Goal: Task Accomplishment & Management: Manage account settings

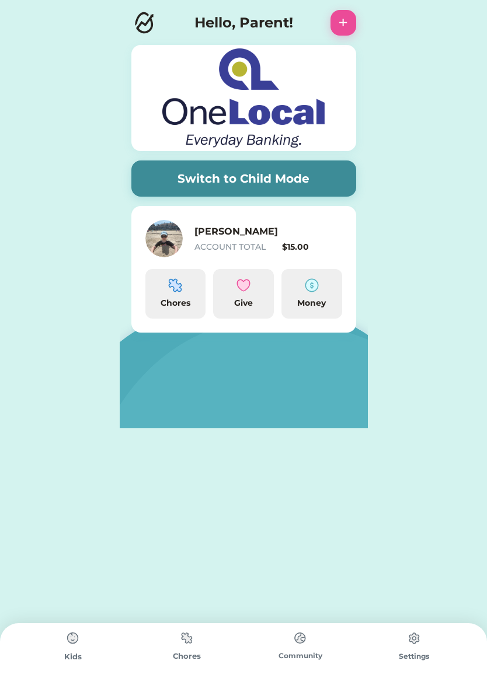
click at [218, 181] on button "Switch to Child Mode" at bounding box center [243, 178] width 225 height 36
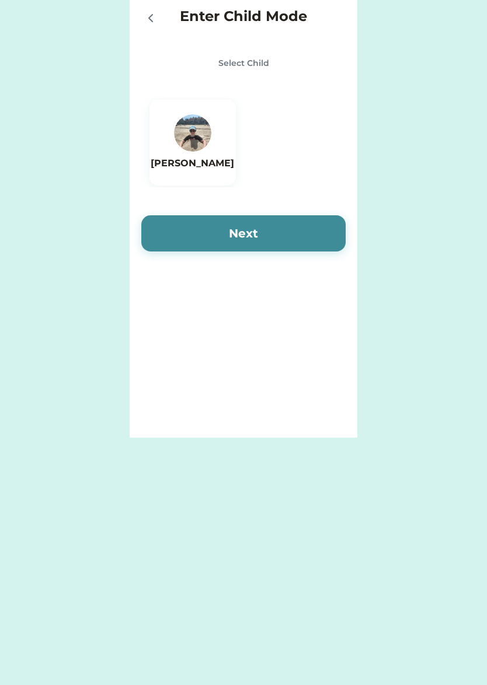
click at [214, 158] on h6 "[PERSON_NAME]" at bounding box center [192, 163] width 83 height 14
click at [229, 227] on button "Next" at bounding box center [243, 233] width 204 height 36
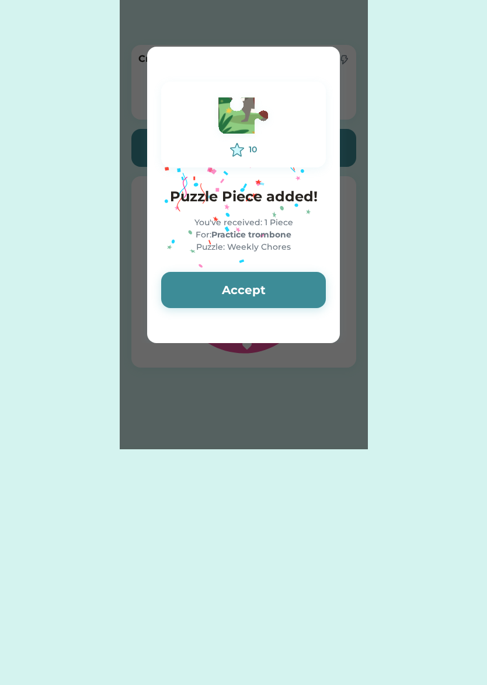
click at [270, 292] on button "Accept" at bounding box center [243, 290] width 165 height 36
click at [288, 283] on button "Accept" at bounding box center [243, 290] width 165 height 36
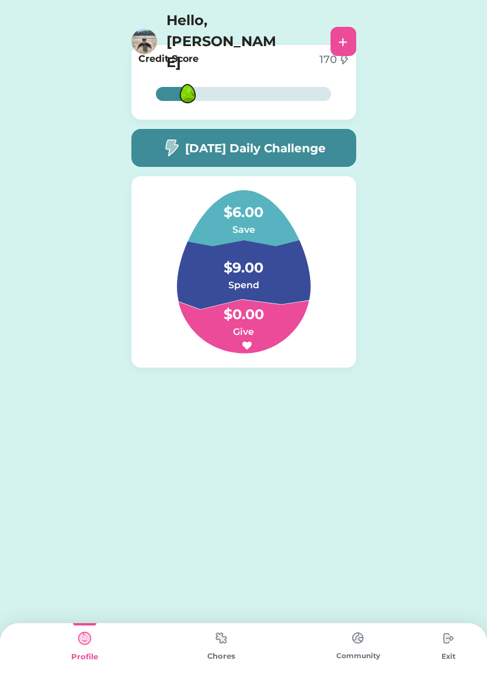
click at [218, 636] on img at bounding box center [220, 638] width 23 height 23
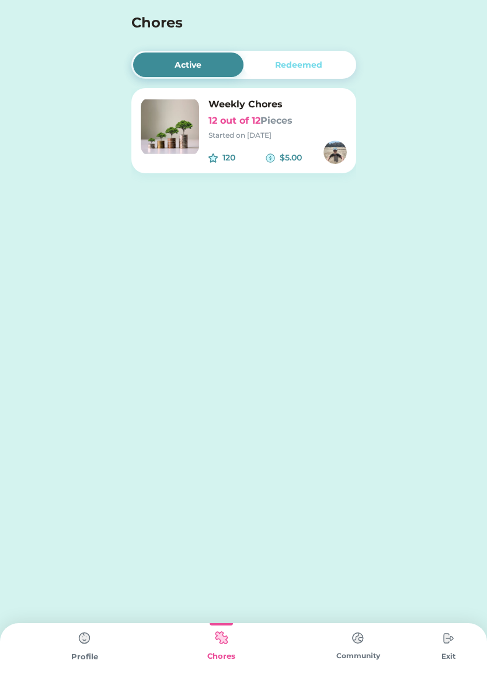
click at [228, 146] on div "120 $5.00" at bounding box center [277, 152] width 138 height 23
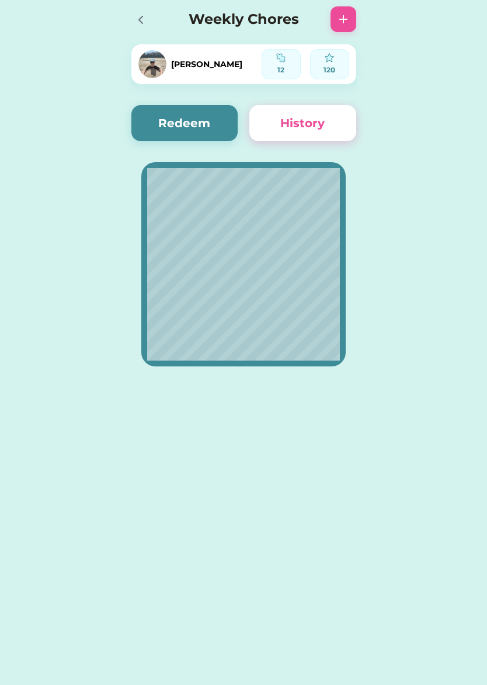
click at [179, 121] on button "Redeem" at bounding box center [184, 123] width 107 height 36
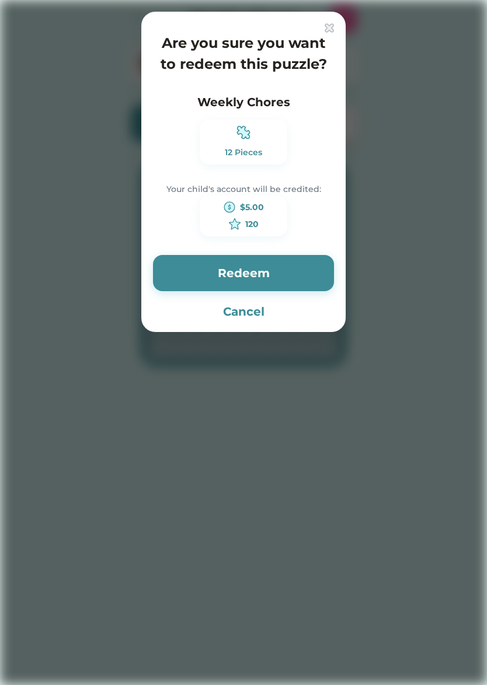
click at [266, 268] on button "Redeem" at bounding box center [243, 273] width 181 height 36
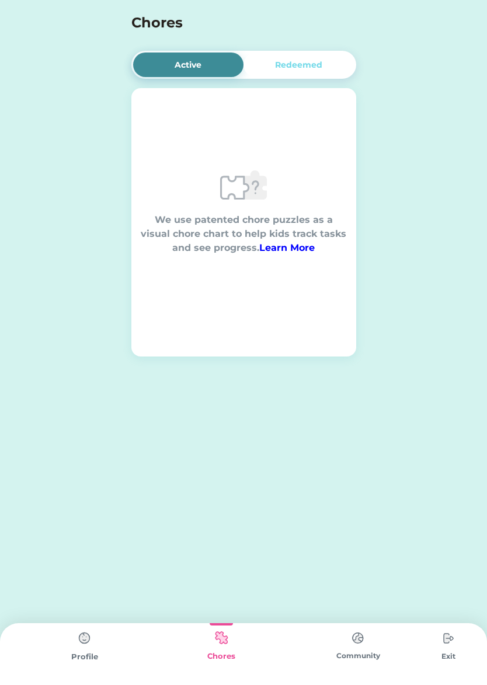
click at [81, 635] on img at bounding box center [84, 638] width 23 height 23
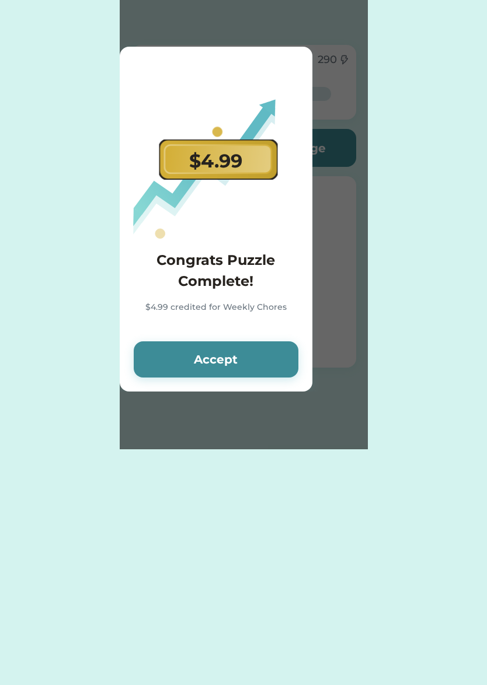
click at [231, 357] on button "Accept" at bounding box center [216, 359] width 165 height 36
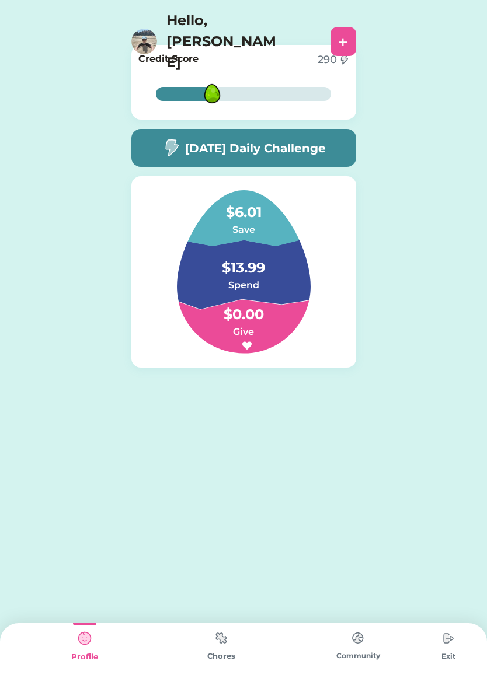
click at [448, 634] on img at bounding box center [447, 638] width 23 height 23
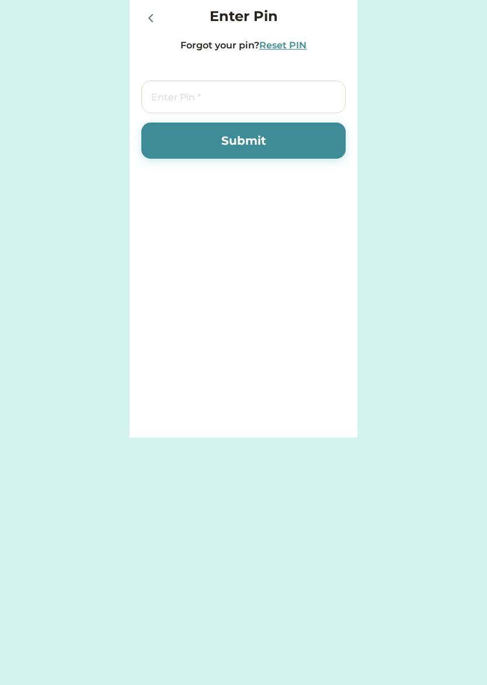
click at [225, 96] on input "tel" at bounding box center [243, 97] width 204 height 33
type input "7283"
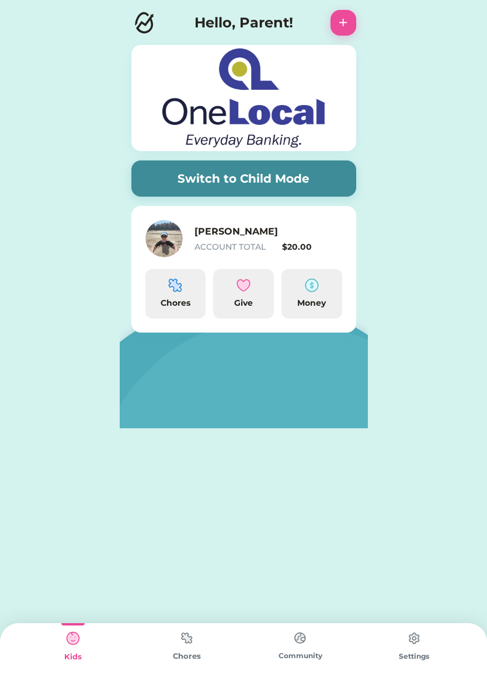
click at [317, 298] on div "Money" at bounding box center [311, 303] width 51 height 12
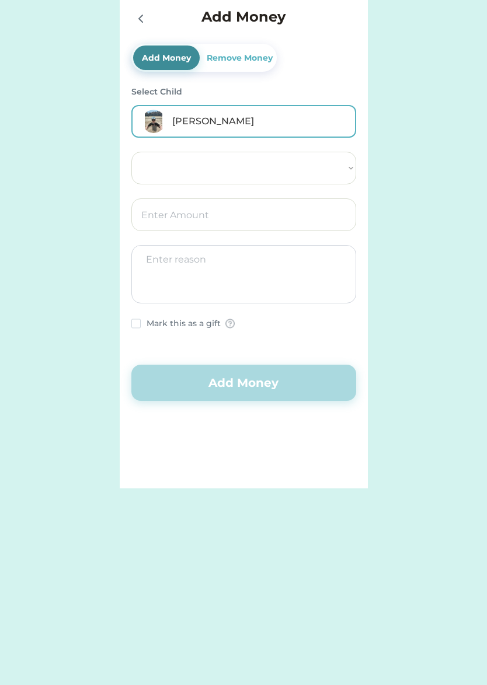
select select ""PLACEHOLDER_1427118222253""
click at [144, 21] on icon at bounding box center [141, 19] width 14 height 14
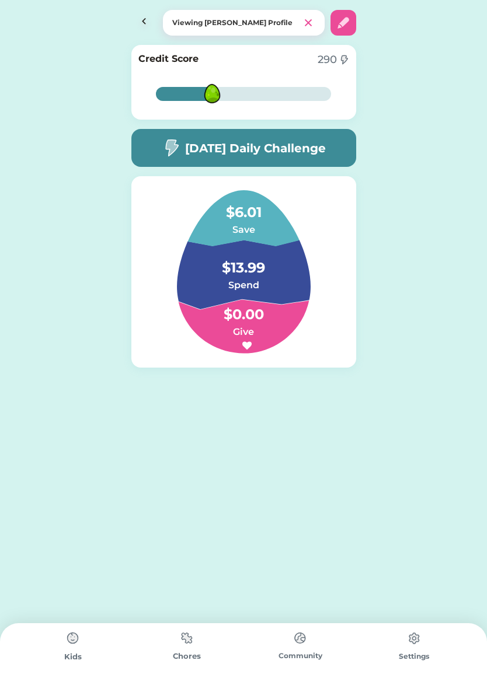
click at [264, 223] on h6 "Save" at bounding box center [243, 230] width 117 height 14
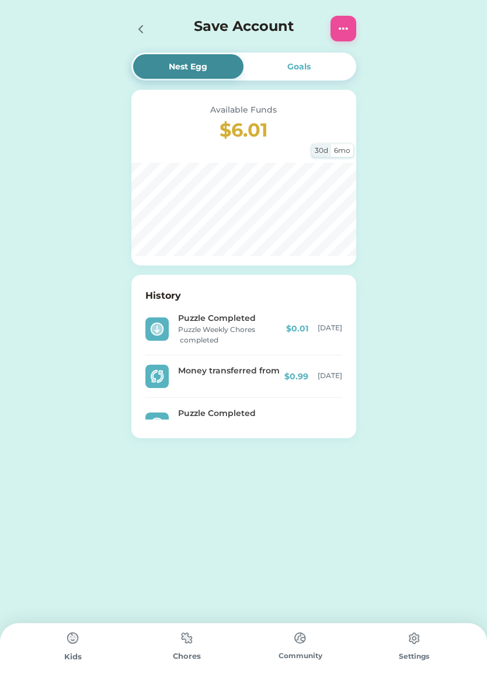
click at [343, 36] on div at bounding box center [343, 29] width 26 height 26
click at [342, 27] on img at bounding box center [343, 29] width 14 height 14
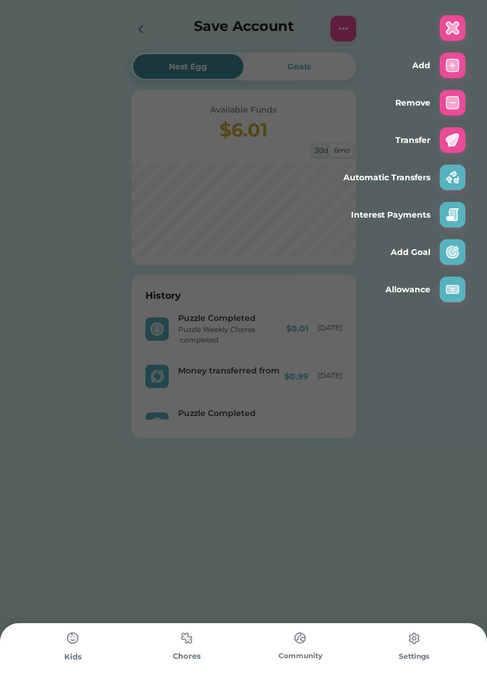
click at [453, 138] on img at bounding box center [452, 140] width 14 height 14
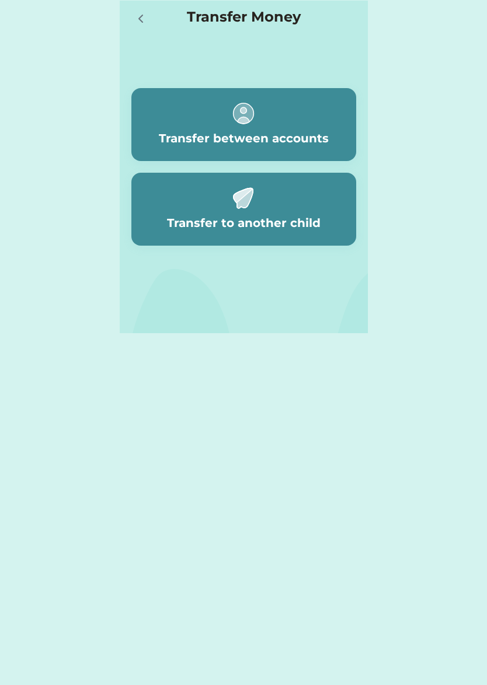
click at [138, 11] on div at bounding box center [140, 18] width 18 height 18
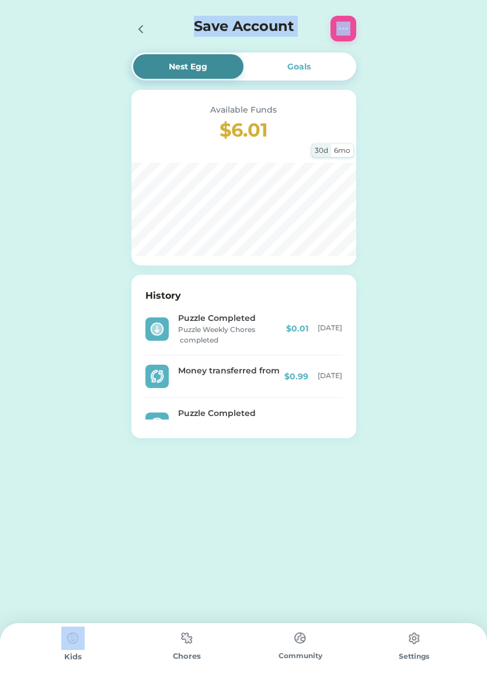
drag, startPoint x: 63, startPoint y: 602, endPoint x: 90, endPoint y: 645, distance: 51.1
click at [86, 643] on body "Nest Egg Goals Available Funds $6.01 30d 6mo History Puzzle Completed Puzzle We…" at bounding box center [243, 342] width 487 height 685
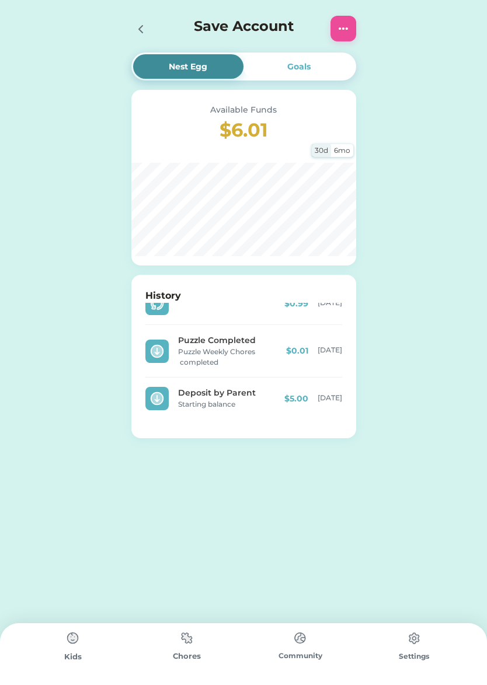
drag, startPoint x: 407, startPoint y: 413, endPoint x: 412, endPoint y: 438, distance: 25.1
click at [407, 415] on div "Nest Egg Goals Available Funds $6.01 30d 6mo History Puzzle Completed Puzzle We…" at bounding box center [243, 254] width 487 height 508
click at [144, 24] on icon at bounding box center [141, 29] width 14 height 14
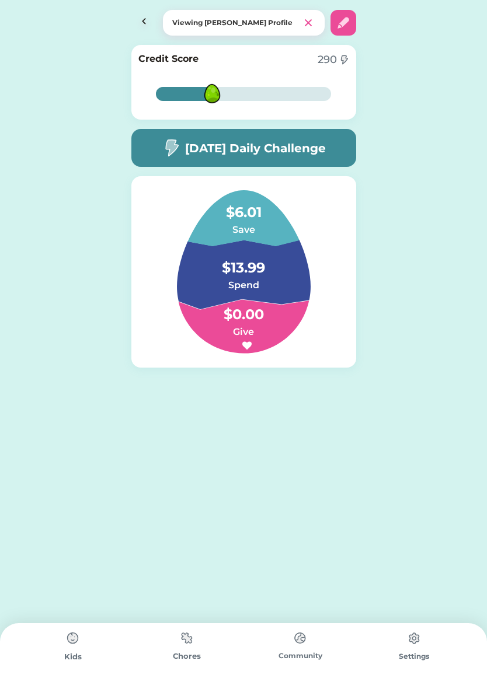
click at [213, 273] on h4 "$13.99" at bounding box center [243, 262] width 117 height 33
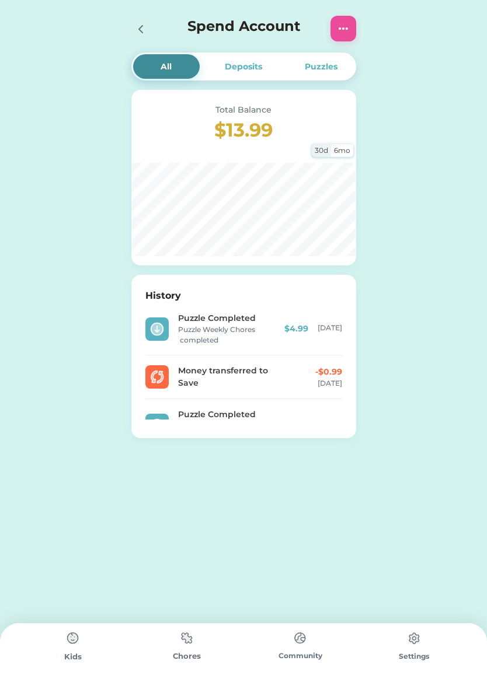
click at [343, 26] on img at bounding box center [343, 29] width 14 height 14
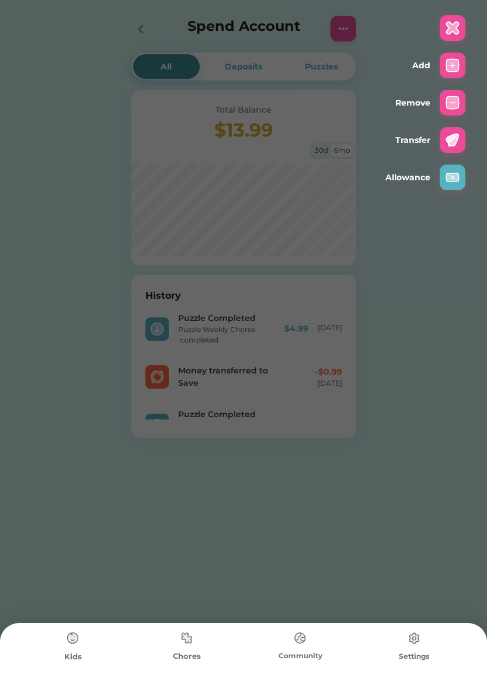
click at [447, 135] on img at bounding box center [452, 140] width 14 height 14
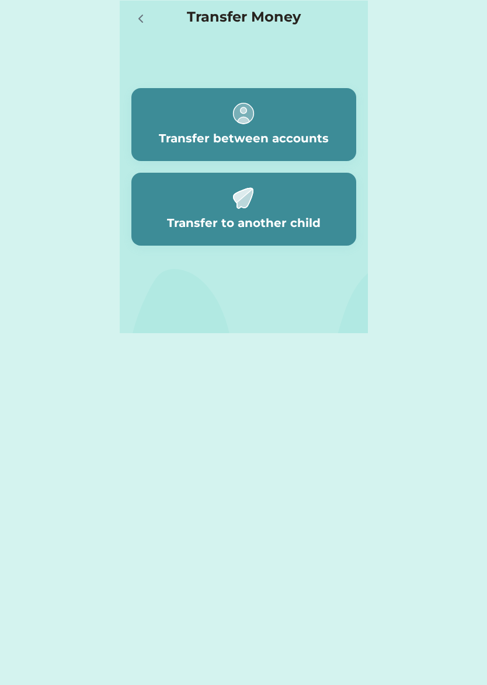
click at [277, 114] on div "Transfer between accounts" at bounding box center [243, 124] width 225 height 73
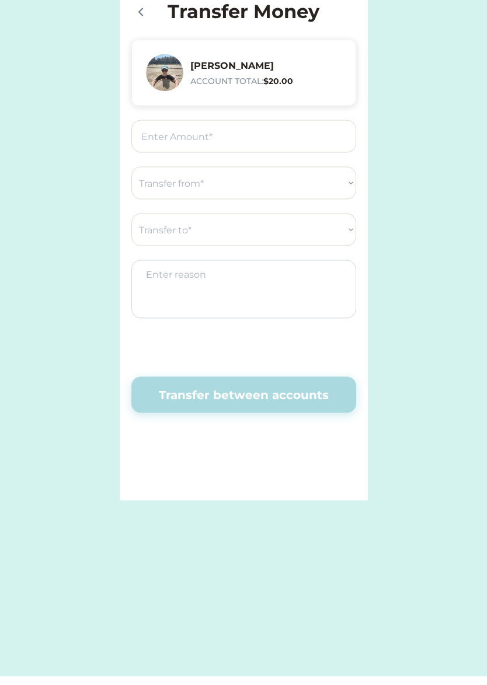
click at [205, 135] on input "input" at bounding box center [243, 145] width 225 height 33
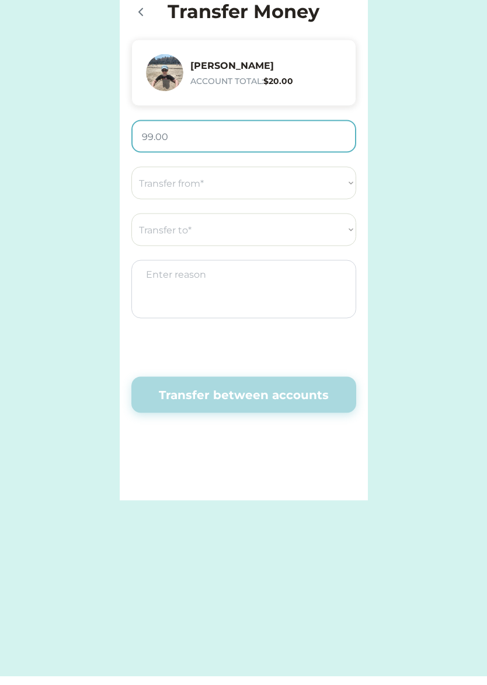
type input "9.00"
type input "0.99"
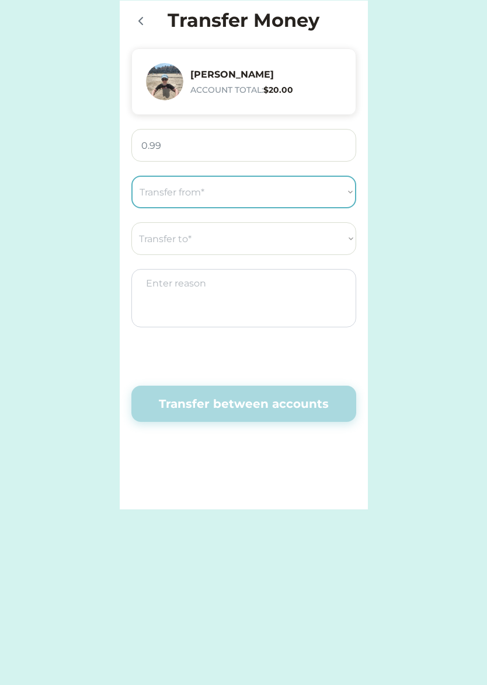
select select ""1348695171700984260__LOOKUP__1757700831134x684405836631825100""
drag, startPoint x: 321, startPoint y: 179, endPoint x: 359, endPoint y: 263, distance: 91.6
click at [359, 263] on div "Transfer Money Jackson ACCOUNT TOTAL: $20.00 Transfer from* OneLocal Bank Save …" at bounding box center [244, 255] width 248 height 509
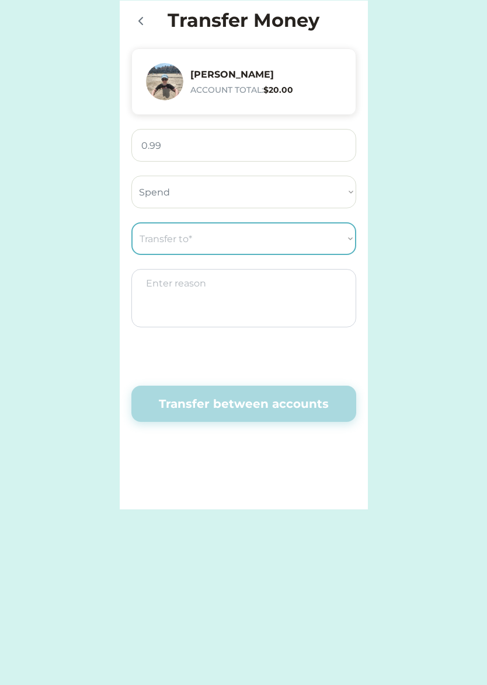
select select ""1348695171700984260__LOOKUP__1757700829341x891584904775841500""
drag, startPoint x: 336, startPoint y: 238, endPoint x: 360, endPoint y: 282, distance: 50.4
click at [360, 282] on div "Transfer Money Jackson ACCOUNT TOTAL: $20.00 Transfer from* OneLocal Bank Save …" at bounding box center [244, 255] width 248 height 509
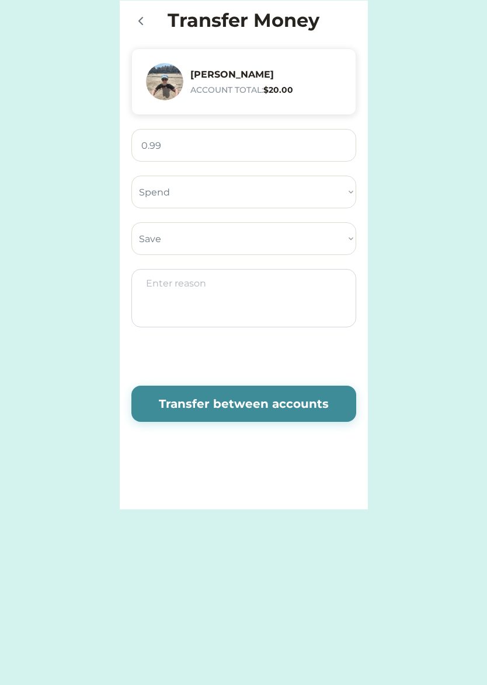
click at [250, 405] on button "Transfer between accounts" at bounding box center [243, 404] width 225 height 36
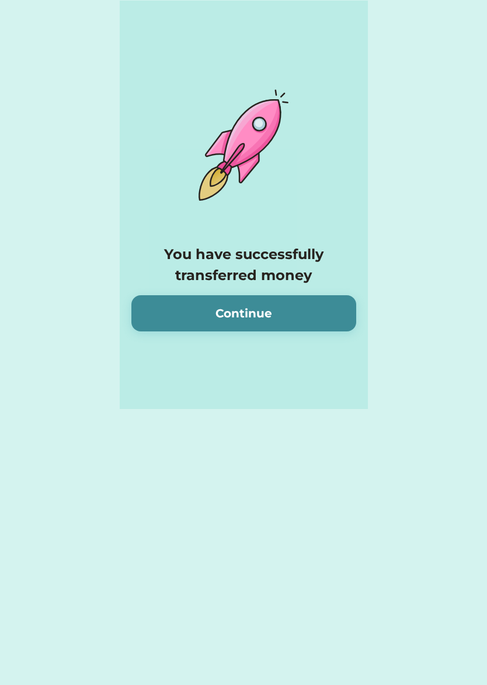
click at [310, 298] on button "Continue" at bounding box center [243, 313] width 225 height 36
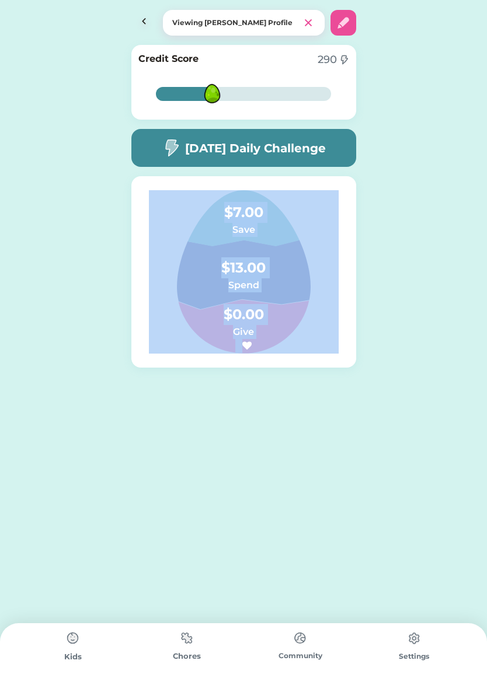
drag, startPoint x: 97, startPoint y: 540, endPoint x: 103, endPoint y: 648, distance: 108.6
click at [96, 648] on body "Nest Egg Goals Available Funds $7.00 30d 6mo History Money transferred from $0.…" at bounding box center [243, 342] width 487 height 685
click at [212, 450] on div "Nest Egg Goals Available Funds $7.00 30d 6mo History Money transferred from $0.…" at bounding box center [243, 342] width 487 height 685
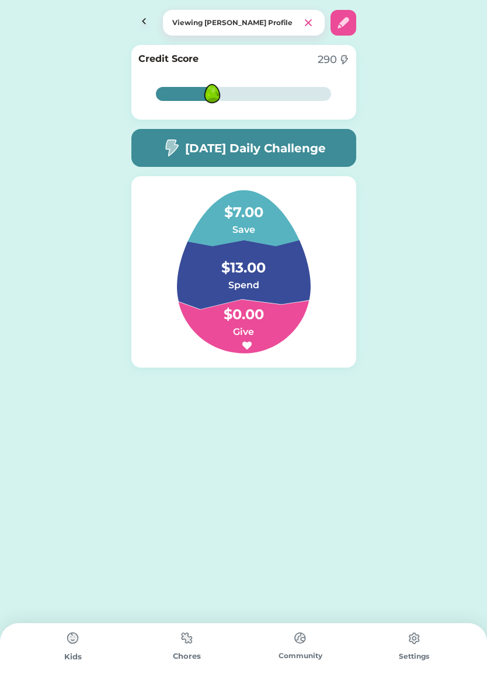
click at [72, 634] on img at bounding box center [72, 638] width 23 height 23
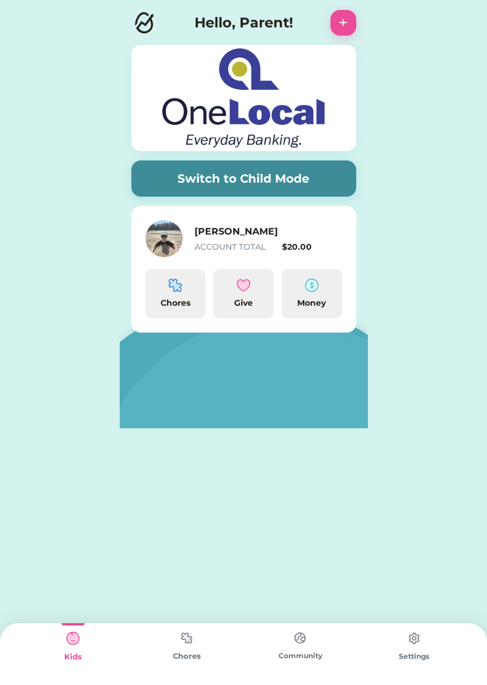
click at [195, 180] on button "Switch to Child Mode" at bounding box center [243, 178] width 225 height 36
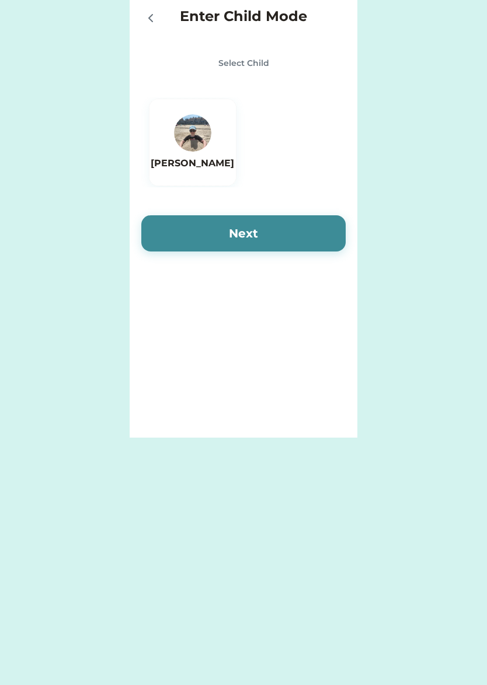
click at [204, 128] on img at bounding box center [192, 132] width 37 height 37
drag, startPoint x: 248, startPoint y: 246, endPoint x: 248, endPoint y: 256, distance: 10.5
click at [249, 246] on button "Next" at bounding box center [243, 233] width 204 height 36
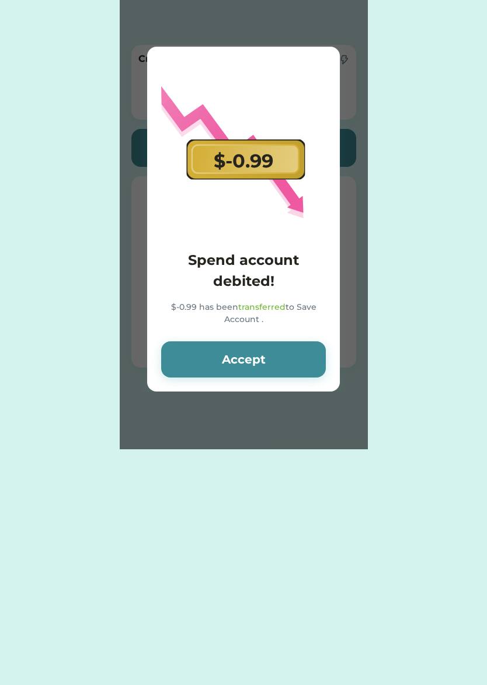
click at [310, 362] on button "Accept" at bounding box center [243, 359] width 165 height 36
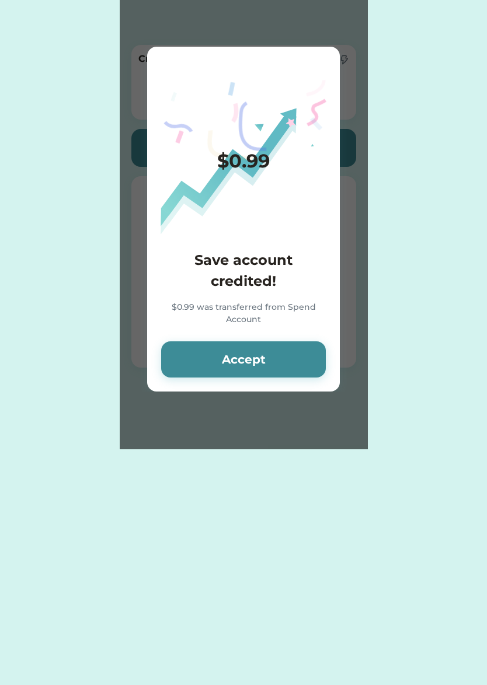
click at [310, 362] on button "Accept" at bounding box center [243, 359] width 165 height 36
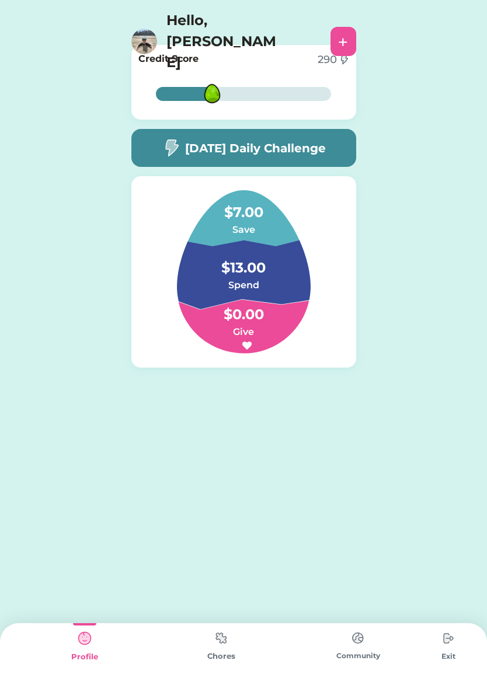
click at [360, 639] on img at bounding box center [357, 638] width 23 height 23
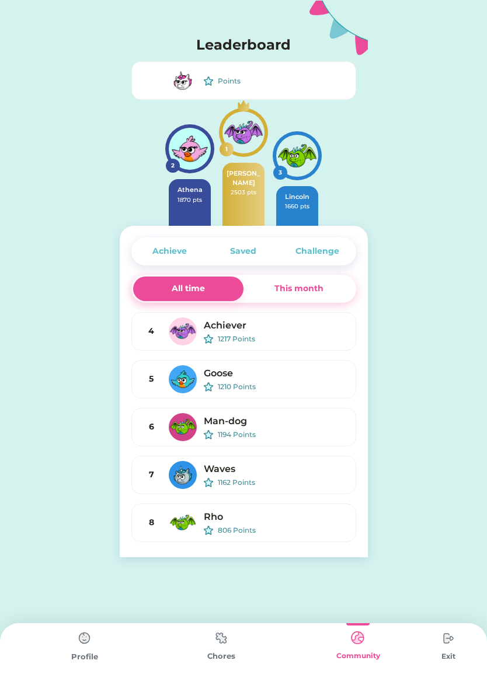
click at [312, 287] on div "This month" at bounding box center [298, 288] width 49 height 12
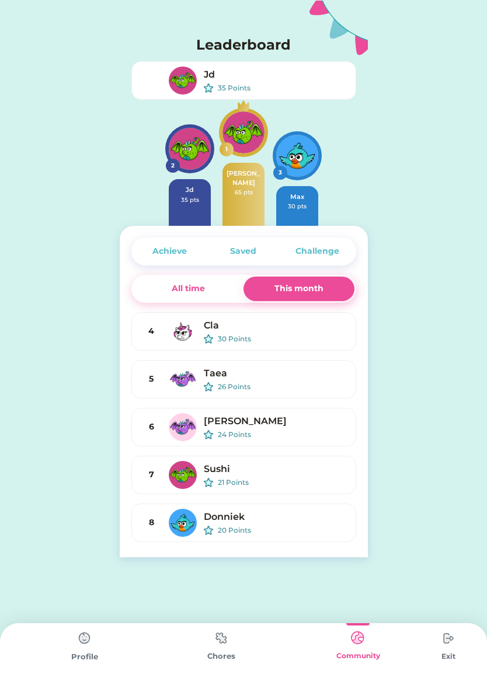
click at [210, 74] on div "Jd" at bounding box center [275, 75] width 142 height 14
click at [215, 75] on div "Jd" at bounding box center [275, 75] width 142 height 14
click at [227, 81] on div "Jd" at bounding box center [275, 75] width 142 height 14
click at [86, 648] on img at bounding box center [84, 638] width 23 height 23
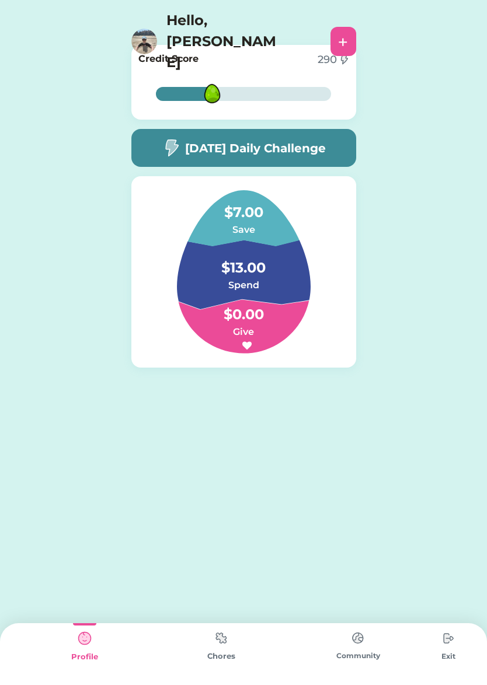
click at [446, 639] on img at bounding box center [447, 638] width 23 height 23
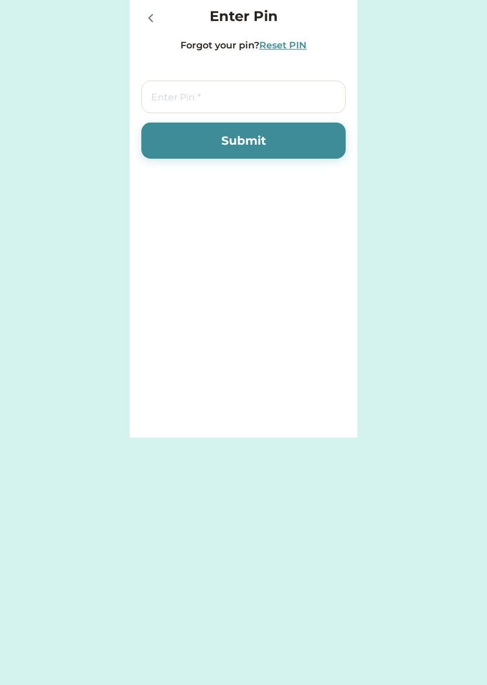
click at [268, 92] on input "tel" at bounding box center [243, 97] width 204 height 33
type input "7283"
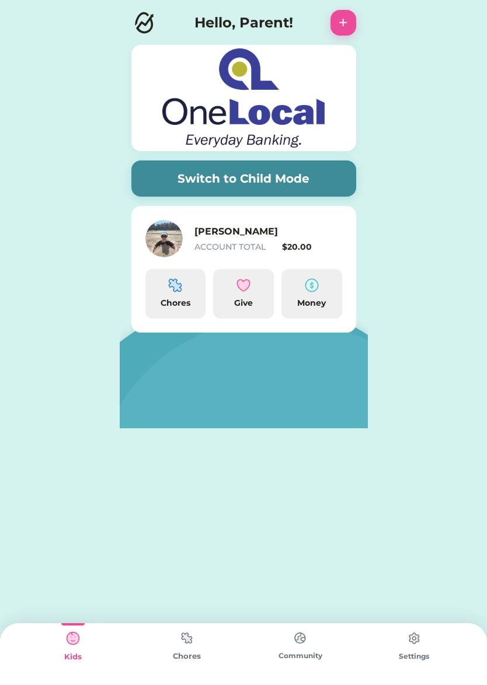
click at [419, 641] on img at bounding box center [413, 638] width 23 height 23
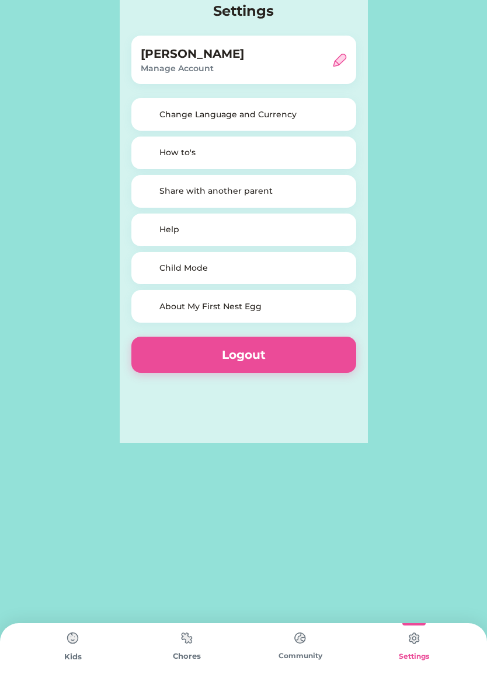
click at [335, 60] on img at bounding box center [340, 60] width 14 height 14
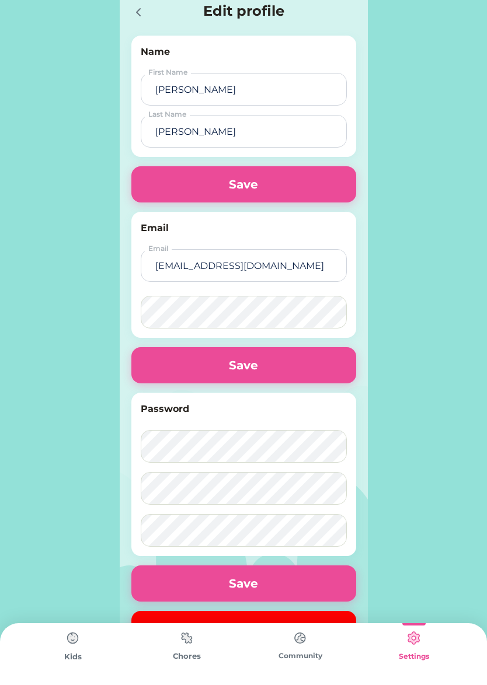
click at [138, 14] on img at bounding box center [138, 12] width 14 height 14
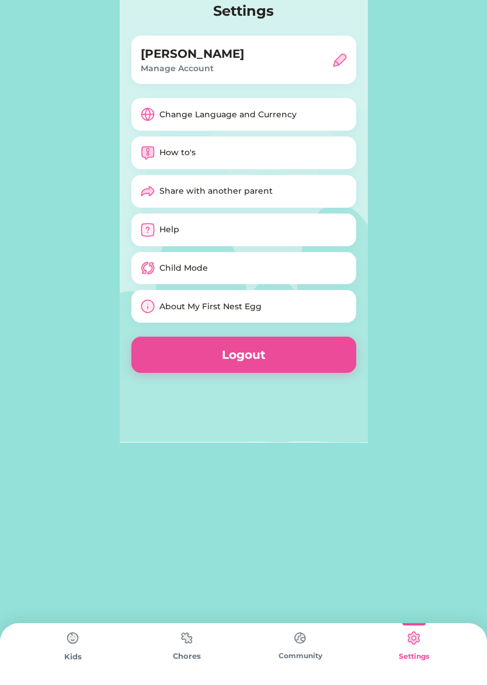
click at [195, 270] on div "Child Mode" at bounding box center [183, 268] width 48 height 12
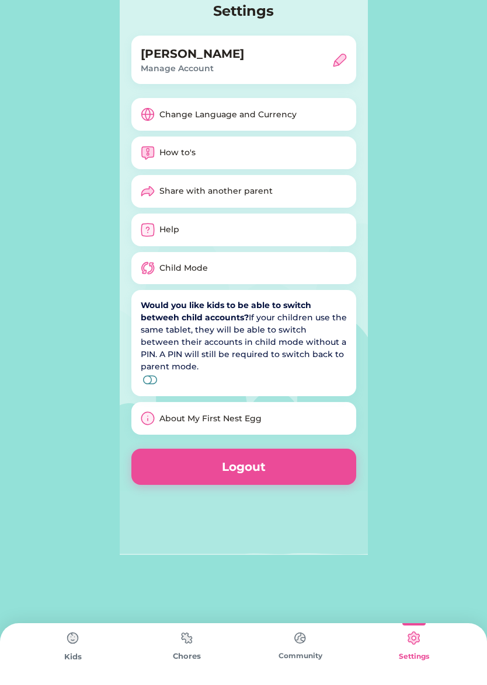
click at [68, 645] on img at bounding box center [72, 638] width 23 height 23
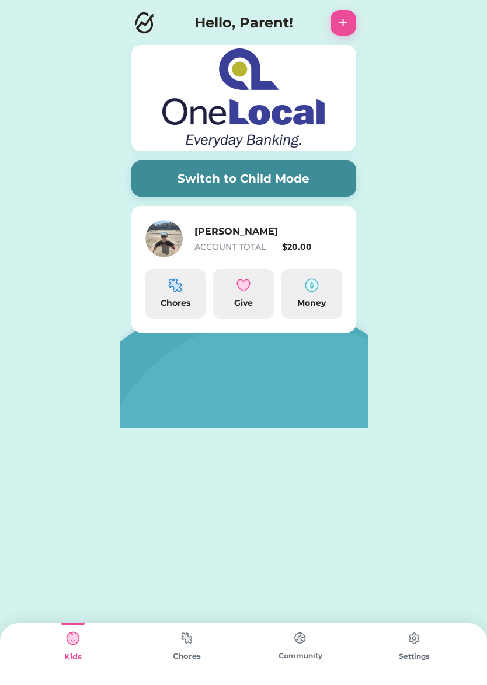
click at [351, 17] on button "+" at bounding box center [343, 23] width 26 height 26
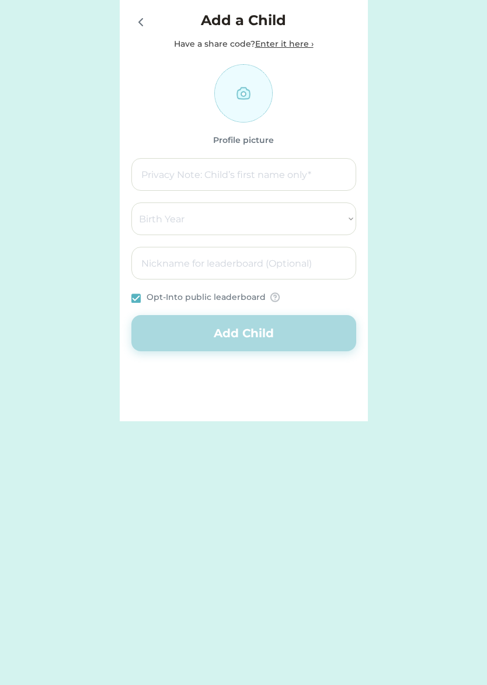
click at [142, 22] on icon at bounding box center [141, 22] width 14 height 14
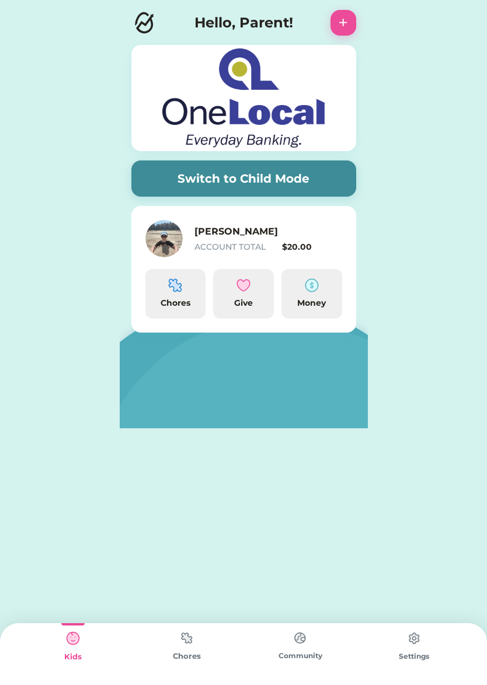
click at [272, 172] on button "Switch to Child Mode" at bounding box center [243, 178] width 225 height 36
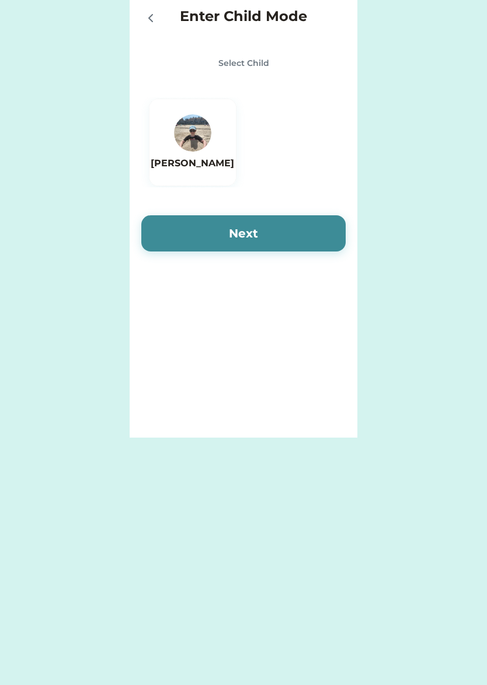
drag, startPoint x: 209, startPoint y: 165, endPoint x: 211, endPoint y: 171, distance: 6.8
click at [209, 165] on h6 "[PERSON_NAME]" at bounding box center [192, 163] width 83 height 14
click at [264, 139] on div "[PERSON_NAME]" at bounding box center [243, 142] width 204 height 90
click at [167, 48] on div "Enter Child Mode Select Child [PERSON_NAME] Next" at bounding box center [243, 163] width 204 height 315
click at [146, 15] on icon at bounding box center [151, 18] width 14 height 14
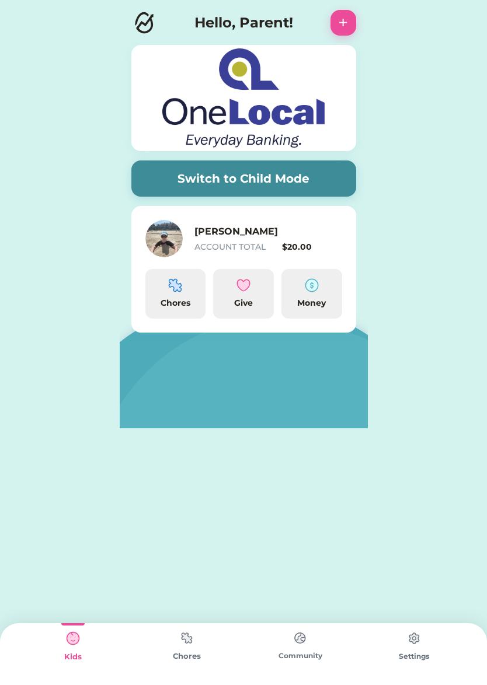
click at [284, 170] on button "Switch to Child Mode" at bounding box center [243, 178] width 225 height 36
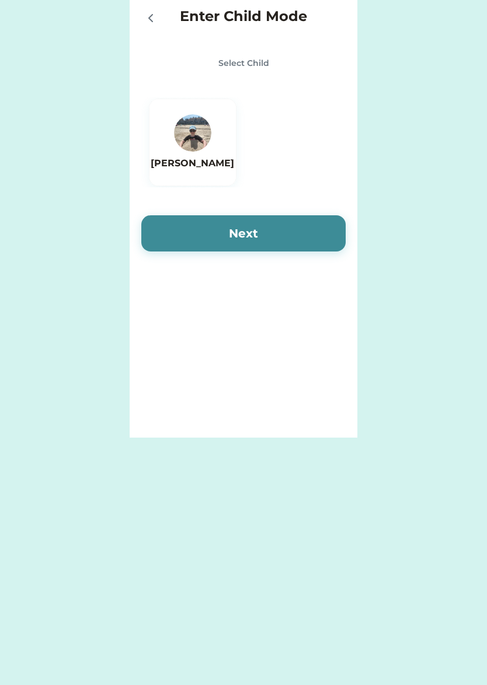
click at [272, 225] on button "Next" at bounding box center [243, 233] width 204 height 36
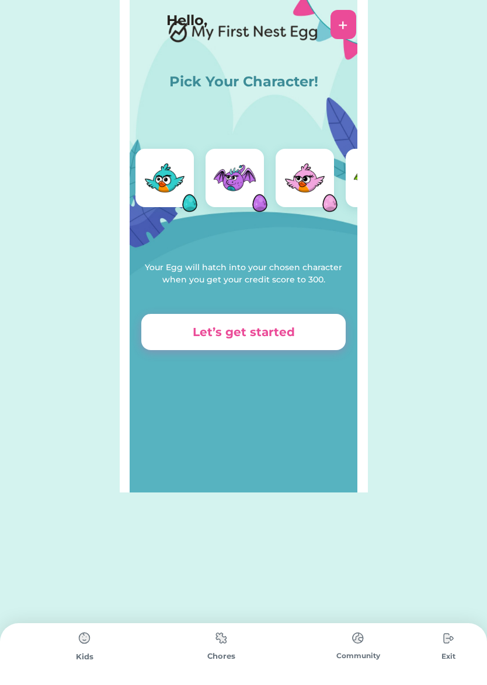
click at [350, 24] on div "+" at bounding box center [343, 24] width 26 height 29
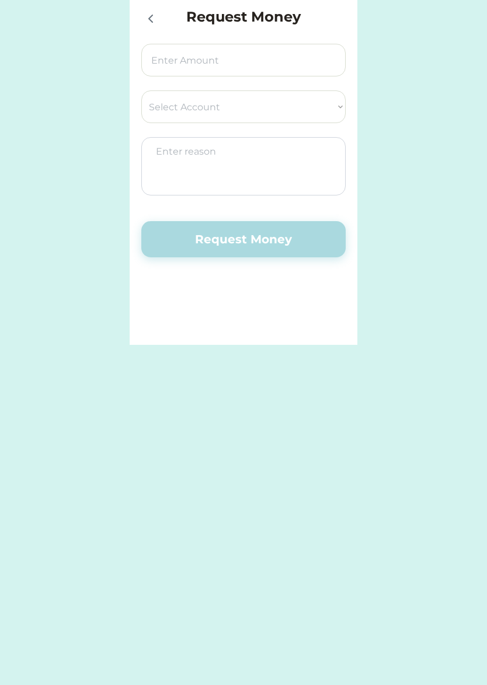
click at [151, 21] on icon at bounding box center [151, 18] width 4 height 7
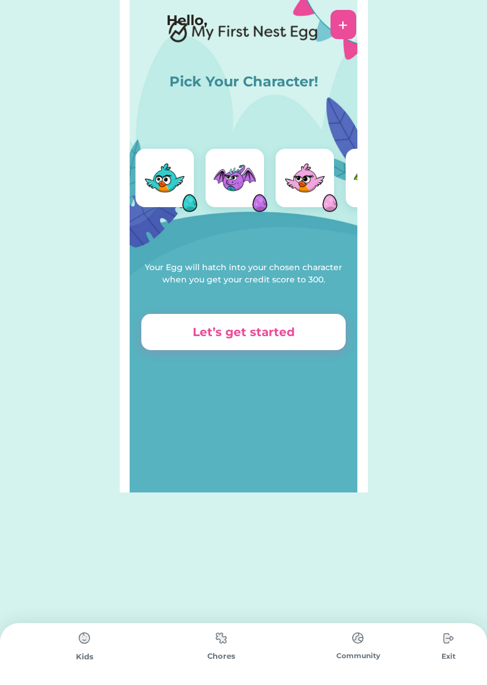
click at [361, 189] on div "Pick Your Character! Your Egg will hatch into your chosen character when you ge…" at bounding box center [244, 246] width 248 height 492
click at [353, 185] on img at bounding box center [374, 178] width 47 height 47
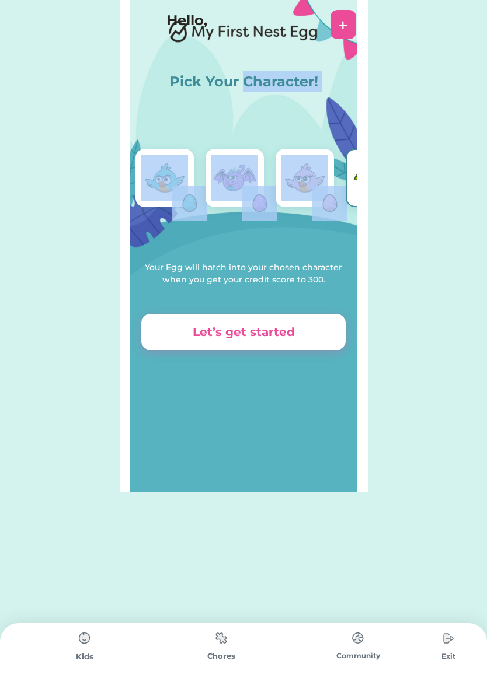
click at [353, 185] on img at bounding box center [374, 178] width 47 height 47
click at [310, 175] on img at bounding box center [304, 178] width 47 height 47
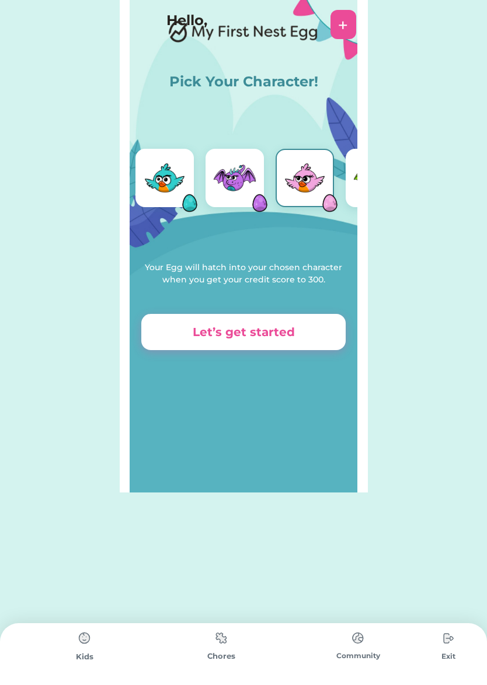
click at [228, 239] on div "Pick Your Character! Your Egg will hatch into your chosen character when you ge…" at bounding box center [244, 188] width 228 height 376
click at [353, 193] on img at bounding box center [374, 178] width 47 height 47
click at [354, 177] on img at bounding box center [374, 178] width 47 height 47
click at [255, 327] on button "Let’s get started" at bounding box center [243, 332] width 204 height 36
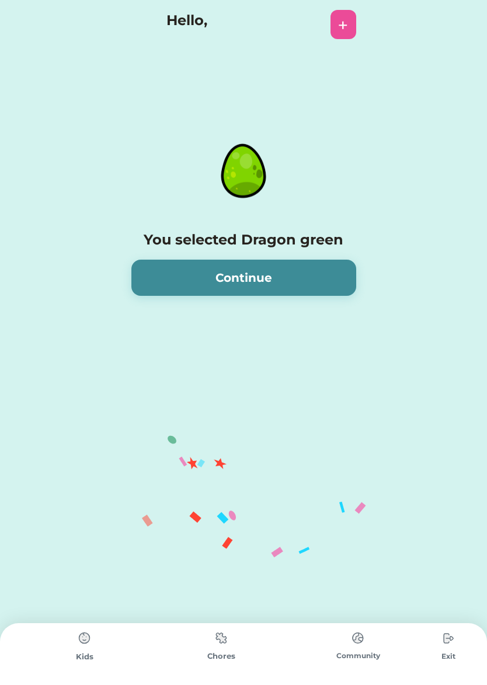
click at [265, 274] on button "Continue" at bounding box center [243, 278] width 225 height 36
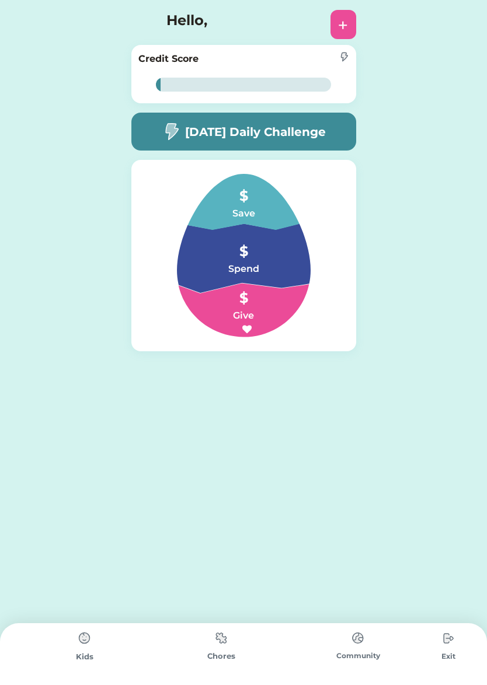
click at [340, 20] on div "+" at bounding box center [343, 25] width 10 height 18
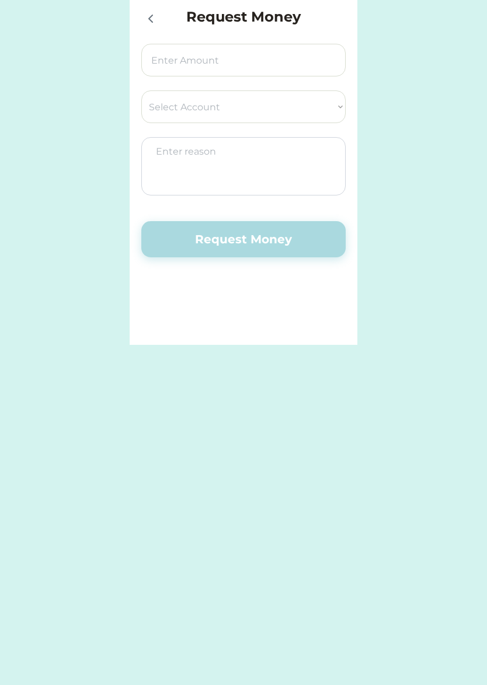
click at [148, 19] on icon at bounding box center [151, 19] width 14 height 14
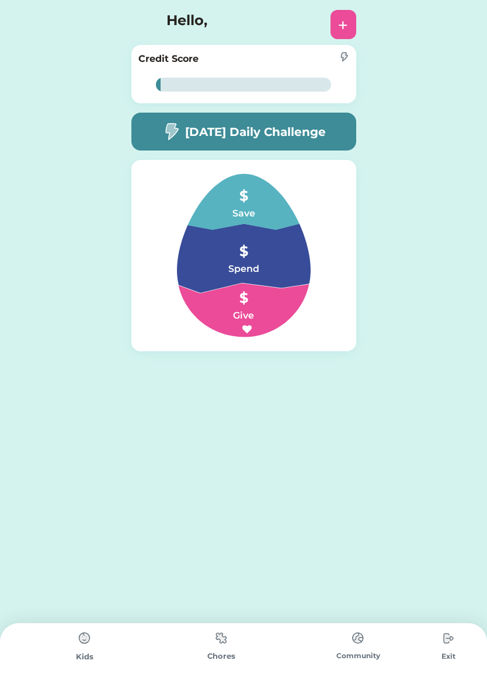
click at [352, 638] on img at bounding box center [357, 638] width 23 height 23
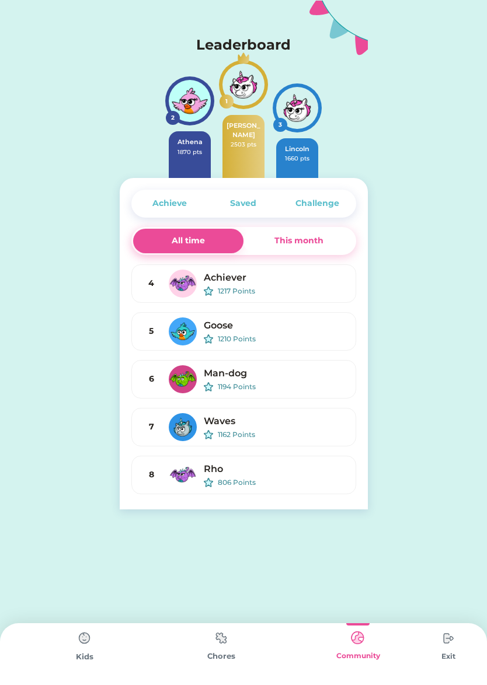
click at [220, 638] on img at bounding box center [220, 638] width 23 height 23
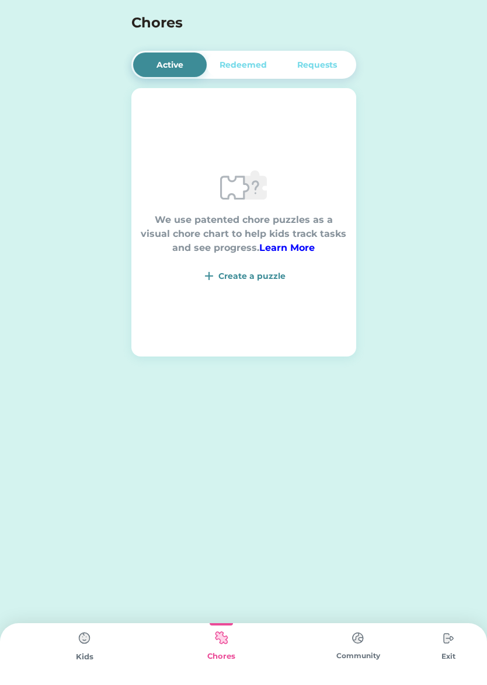
click at [260, 65] on div "Redeemed" at bounding box center [242, 65] width 47 height 12
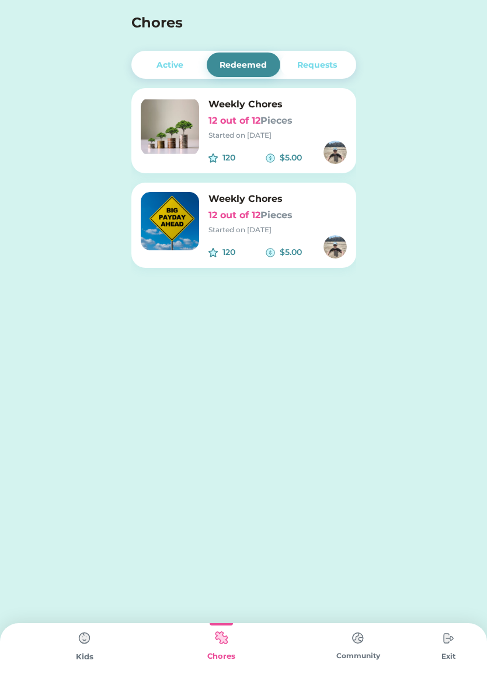
click at [85, 636] on img at bounding box center [84, 638] width 23 height 23
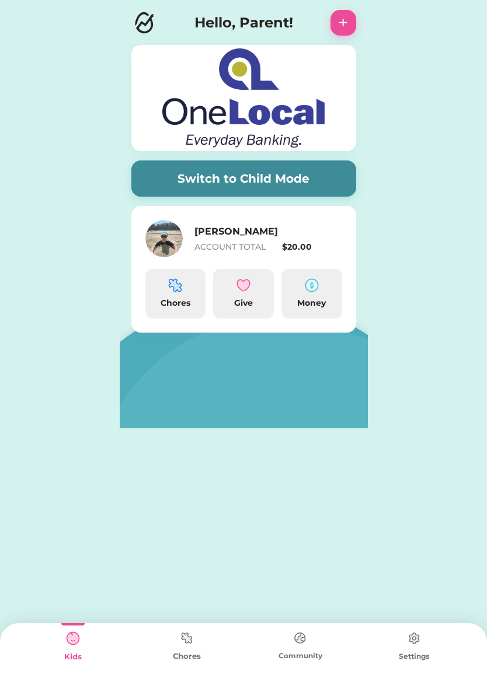
click at [210, 232] on h6 "[PERSON_NAME]" at bounding box center [252, 232] width 117 height 14
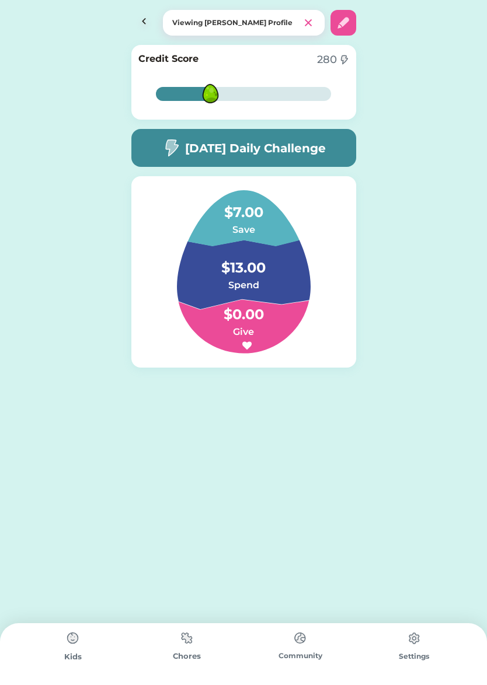
click at [173, 55] on h6 "Credit Score" at bounding box center [168, 59] width 60 height 14
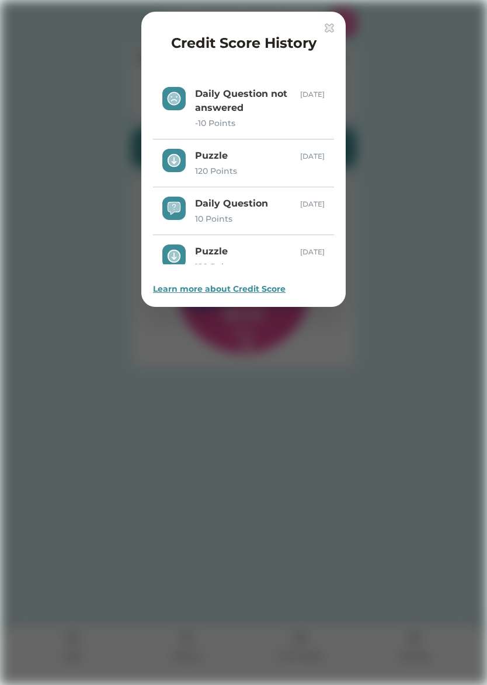
click at [332, 28] on img at bounding box center [328, 27] width 9 height 9
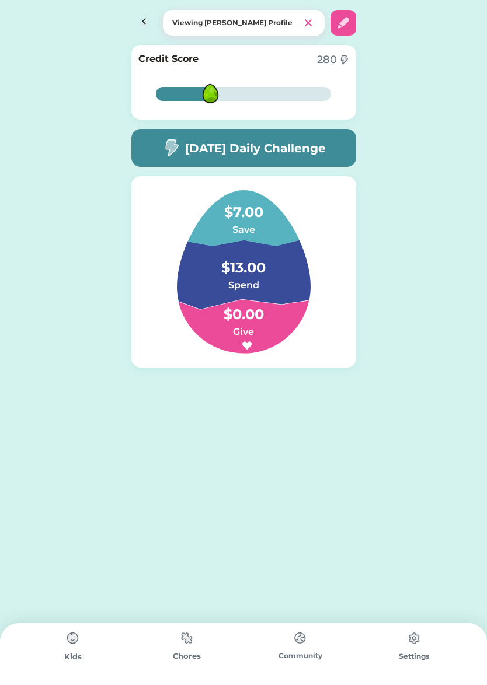
click at [228, 26] on div "Viewing [PERSON_NAME] Profile" at bounding box center [236, 23] width 129 height 11
click at [343, 20] on img at bounding box center [343, 23] width 14 height 14
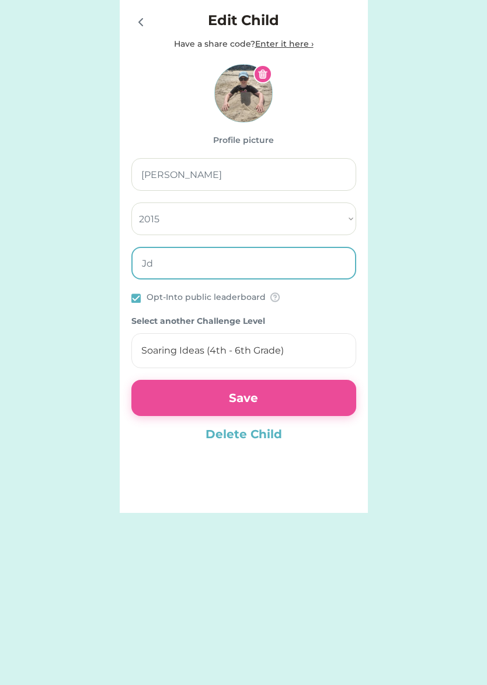
click at [160, 270] on input "input" at bounding box center [243, 263] width 225 height 33
type input "JD"
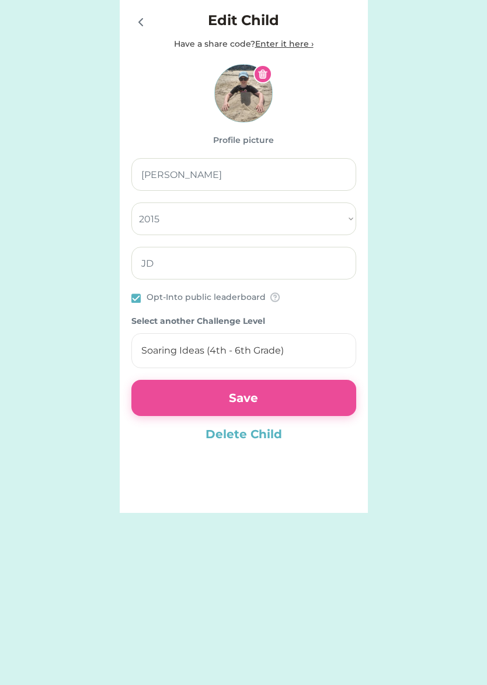
click at [307, 404] on button "Save" at bounding box center [243, 398] width 225 height 36
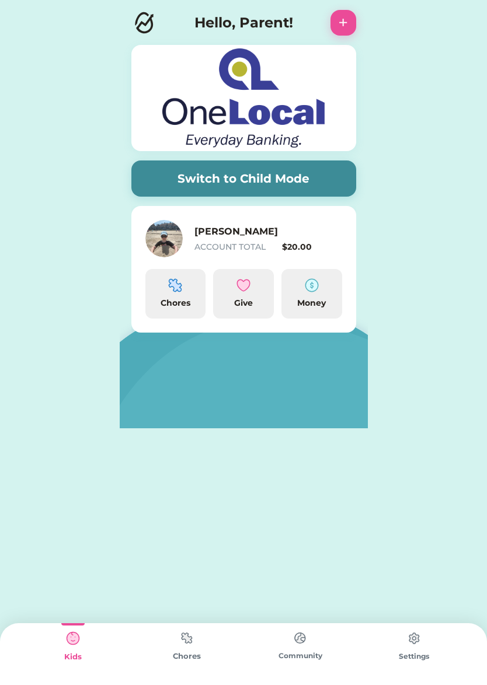
click at [348, 19] on button "+" at bounding box center [343, 23] width 26 height 26
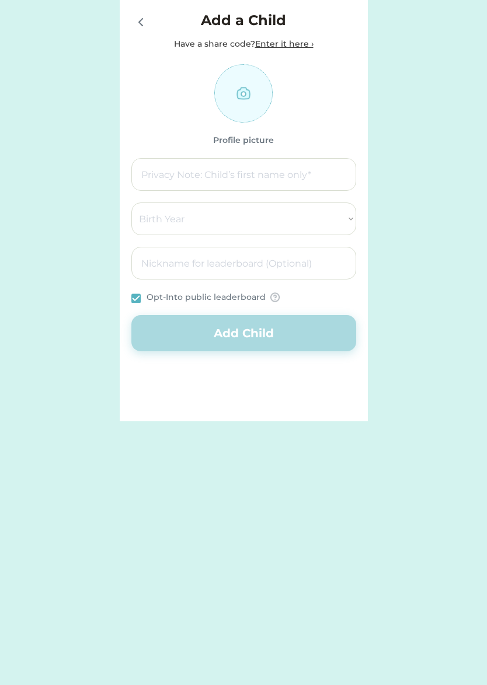
click at [408, 50] on div "Request Money Select Account Request Money Enter Child Mode Select Child [PERSO…" at bounding box center [243, 210] width 487 height 421
click at [139, 21] on icon at bounding box center [141, 22] width 14 height 14
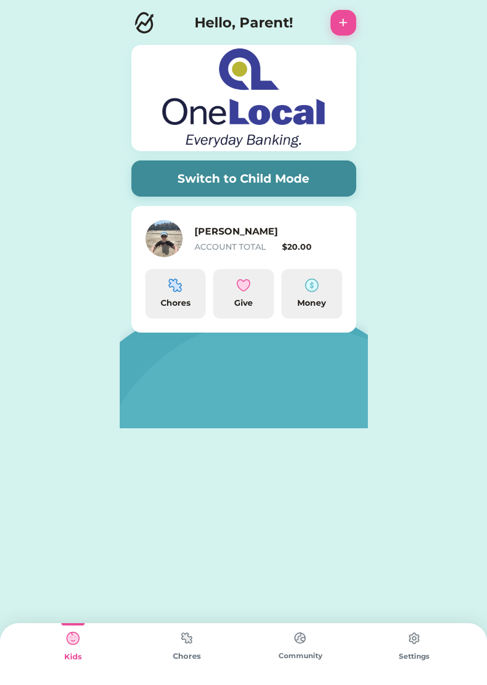
click at [184, 634] on img at bounding box center [186, 638] width 23 height 23
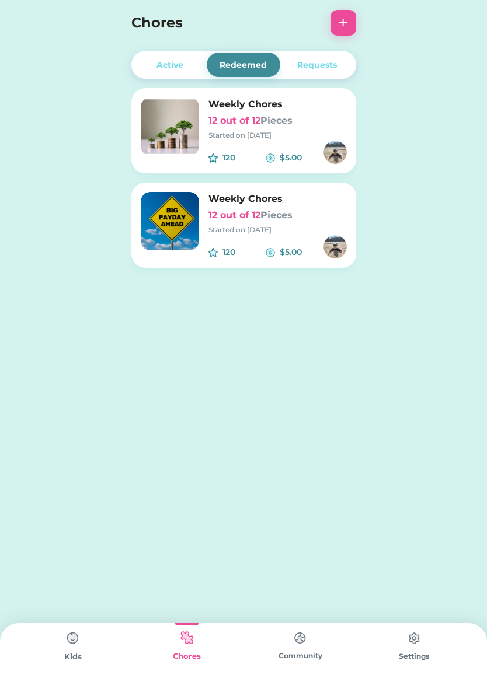
click at [67, 638] on img at bounding box center [72, 638] width 23 height 23
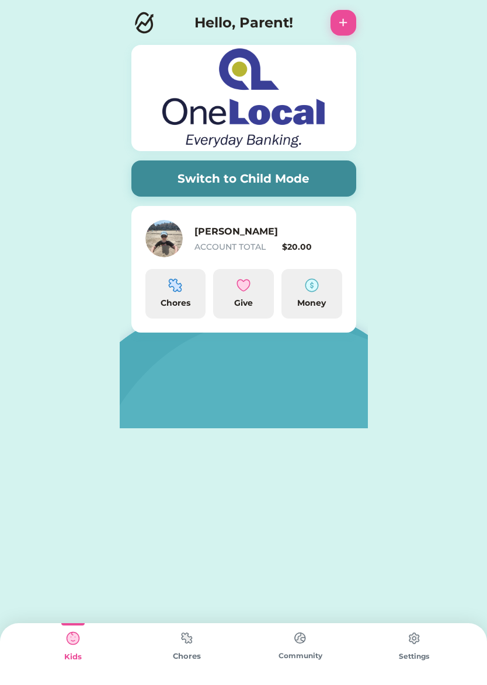
click at [200, 236] on h6 "[PERSON_NAME]" at bounding box center [252, 232] width 117 height 14
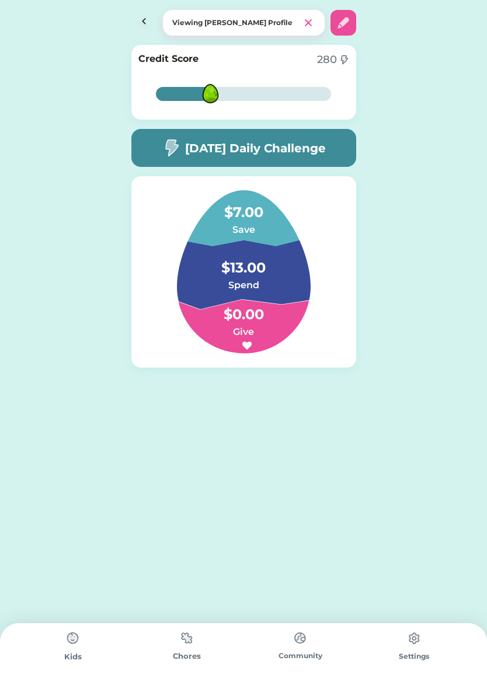
click at [67, 633] on img at bounding box center [72, 638] width 23 height 23
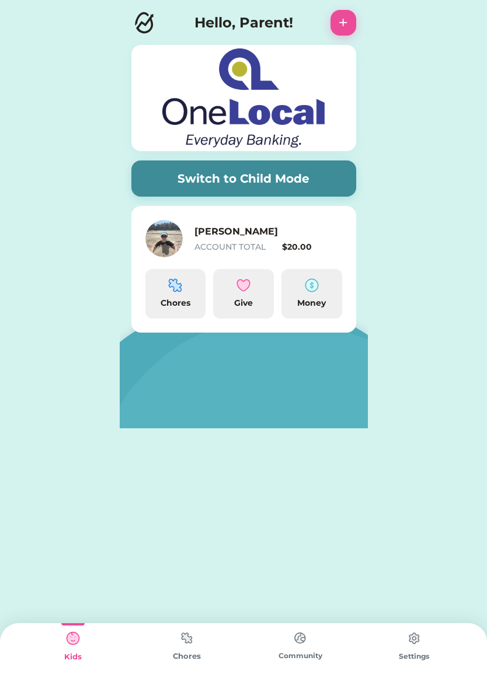
click at [171, 296] on div "Chores" at bounding box center [175, 294] width 61 height 50
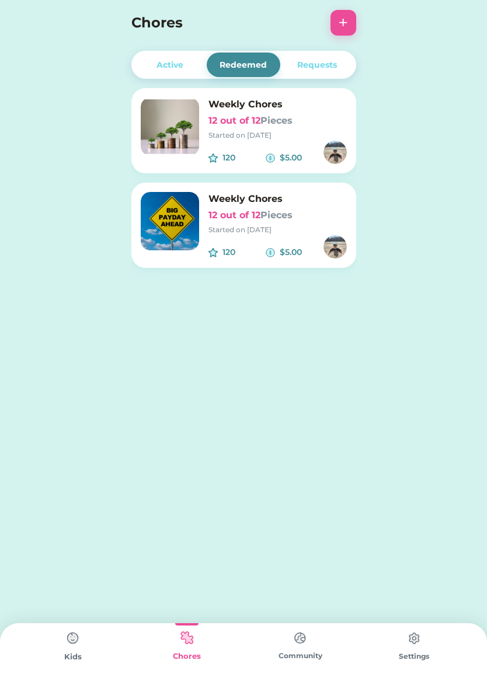
click at [170, 59] on div "Active" at bounding box center [169, 65] width 27 height 12
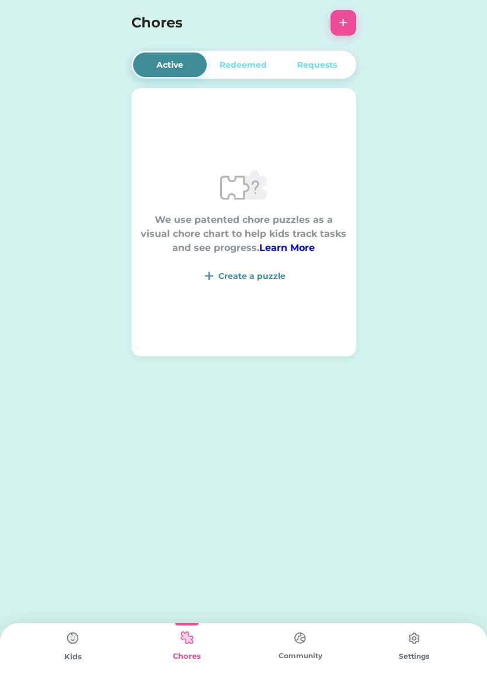
click at [241, 275] on div "Create a puzzle" at bounding box center [251, 276] width 67 height 12
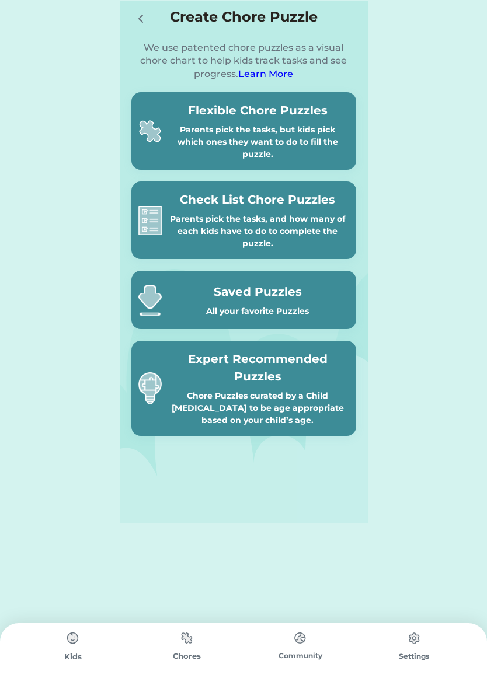
click at [220, 141] on div "Parents pick the tasks, but kids pick which ones they want to do to fill the pu…" at bounding box center [257, 142] width 183 height 37
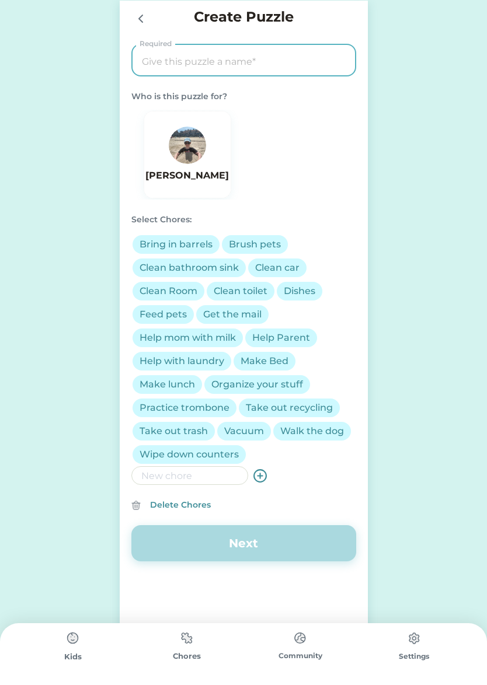
click at [208, 59] on input "input" at bounding box center [243, 61] width 215 height 33
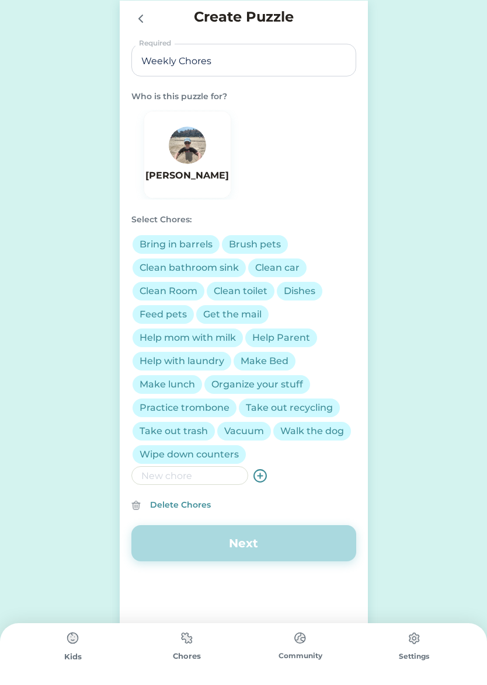
click at [303, 119] on div "[PERSON_NAME]" at bounding box center [243, 155] width 225 height 90
click at [180, 156] on img at bounding box center [187, 145] width 37 height 37
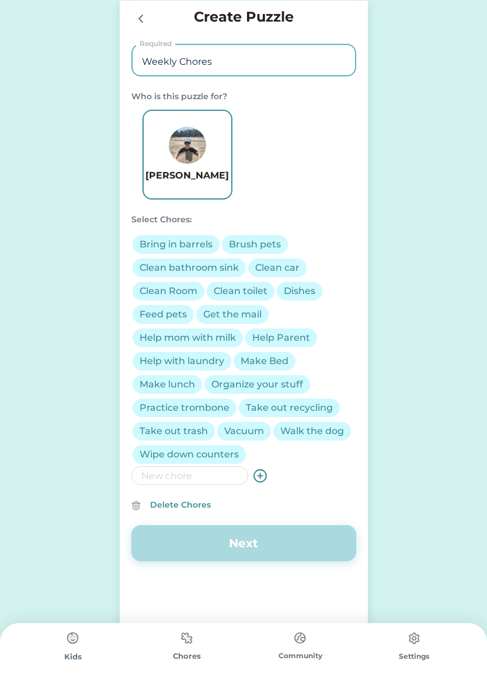
drag, startPoint x: 174, startPoint y: 62, endPoint x: 142, endPoint y: 61, distance: 32.1
click at [130, 61] on div "Create Puzzle Required Who is this puzzle for? [PERSON_NAME] Select Chores: Bri…" at bounding box center [244, 325] width 248 height 648
drag, startPoint x: 176, startPoint y: 62, endPoint x: 138, endPoint y: 65, distance: 38.6
click at [139, 65] on input "input" at bounding box center [243, 61] width 215 height 33
type input "[PERSON_NAME] Chores"
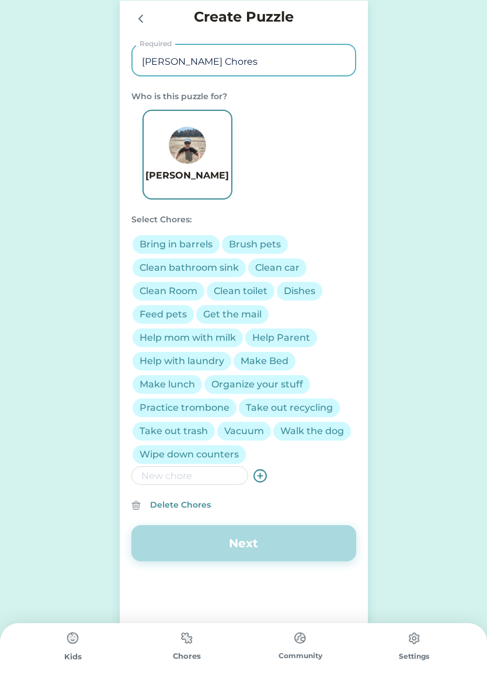
click at [167, 239] on div "Bring in barrels" at bounding box center [175, 244] width 73 height 14
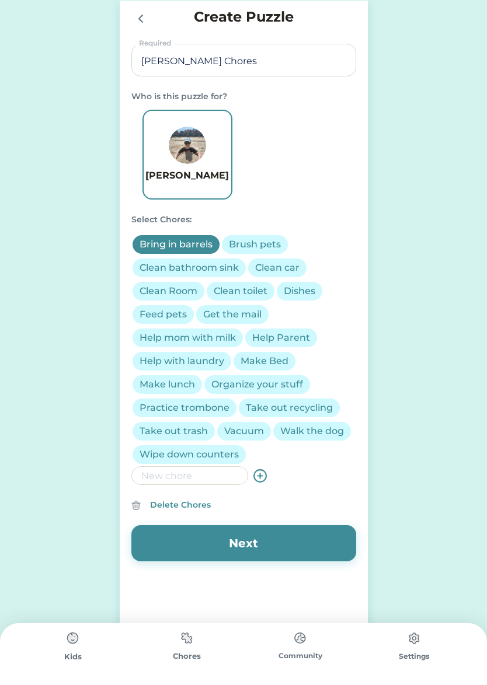
drag, startPoint x: 240, startPoint y: 242, endPoint x: 219, endPoint y: 261, distance: 28.5
click at [240, 242] on div "Brush pets" at bounding box center [255, 244] width 52 height 14
drag, startPoint x: 210, startPoint y: 268, endPoint x: 237, endPoint y: 267, distance: 26.8
click at [210, 268] on div "Clean bathroom sink" at bounding box center [188, 268] width 99 height 14
drag, startPoint x: 273, startPoint y: 261, endPoint x: 291, endPoint y: 288, distance: 32.4
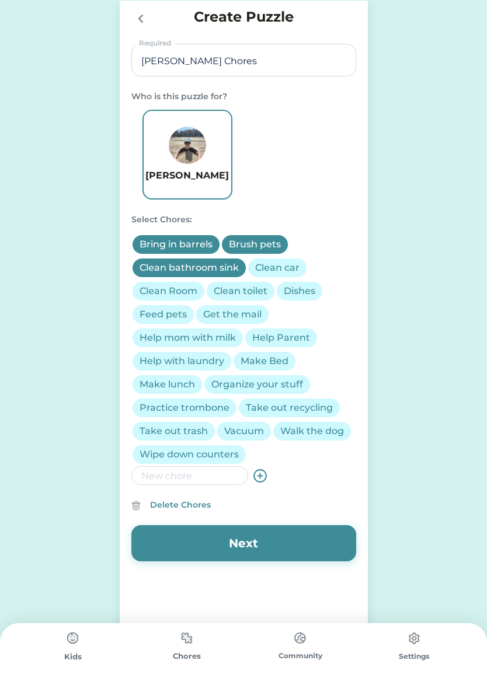
click at [273, 261] on div "Clean car" at bounding box center [277, 268] width 44 height 14
click at [303, 290] on div "Dishes" at bounding box center [300, 291] width 32 height 14
drag, startPoint x: 241, startPoint y: 293, endPoint x: 216, endPoint y: 292, distance: 24.6
click at [229, 291] on div "Clean toilet" at bounding box center [241, 291] width 54 height 14
click at [175, 289] on div "Clean Room" at bounding box center [168, 291] width 58 height 14
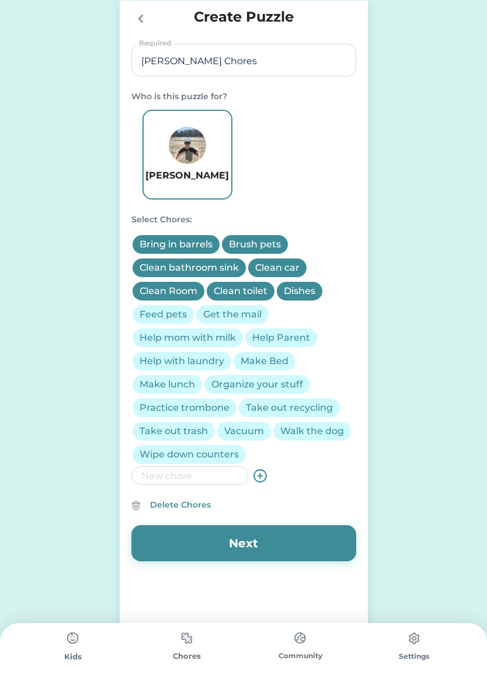
drag, startPoint x: 169, startPoint y: 305, endPoint x: 204, endPoint y: 309, distance: 35.2
click at [169, 305] on div "Feed pets" at bounding box center [162, 314] width 61 height 19
drag, startPoint x: 226, startPoint y: 303, endPoint x: 221, endPoint y: 333, distance: 29.7
click at [226, 303] on div "Get the mail" at bounding box center [232, 314] width 75 height 23
click at [221, 313] on div "Get the mail" at bounding box center [232, 314] width 58 height 14
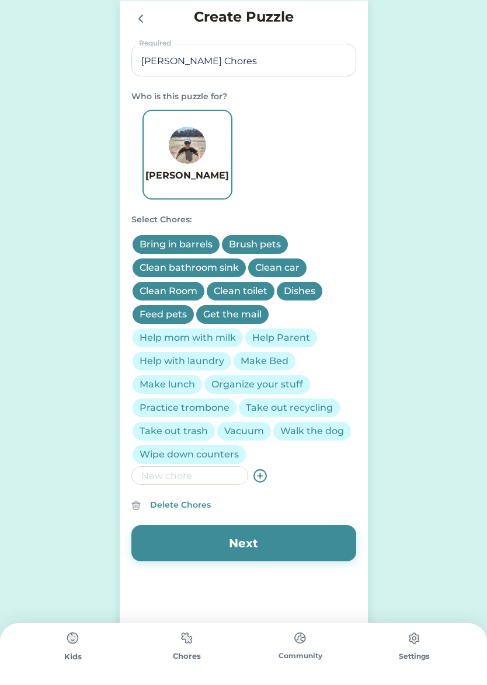
drag, startPoint x: 219, startPoint y: 333, endPoint x: 243, endPoint y: 333, distance: 23.9
click at [219, 333] on div "Help mom with milk" at bounding box center [187, 338] width 96 height 14
click at [273, 334] on div "Help Parent" at bounding box center [281, 338] width 58 height 14
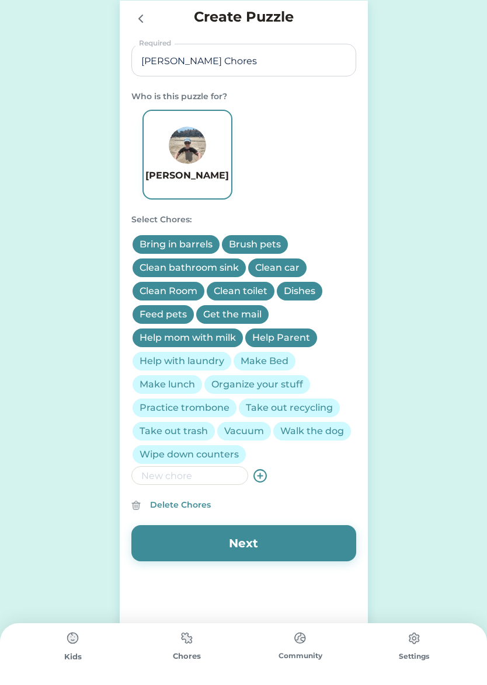
click at [273, 358] on div "Make Bed" at bounding box center [264, 361] width 48 height 14
click at [204, 366] on div "Help with laundry" at bounding box center [181, 361] width 85 height 14
click at [186, 384] on div "Make lunch" at bounding box center [166, 384] width 55 height 14
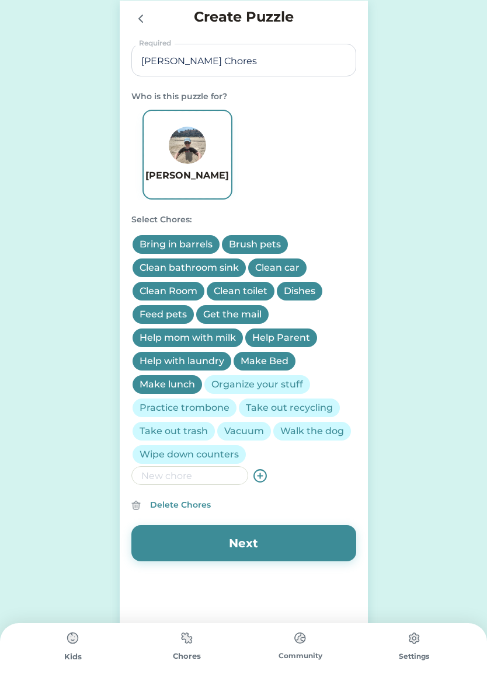
drag, startPoint x: 233, startPoint y: 379, endPoint x: 228, endPoint y: 394, distance: 16.1
click at [233, 379] on div "Organize your stuff" at bounding box center [257, 384] width 92 height 14
drag, startPoint x: 200, startPoint y: 411, endPoint x: 244, endPoint y: 412, distance: 44.9
click at [200, 411] on div "Practice trombone" at bounding box center [184, 408] width 90 height 14
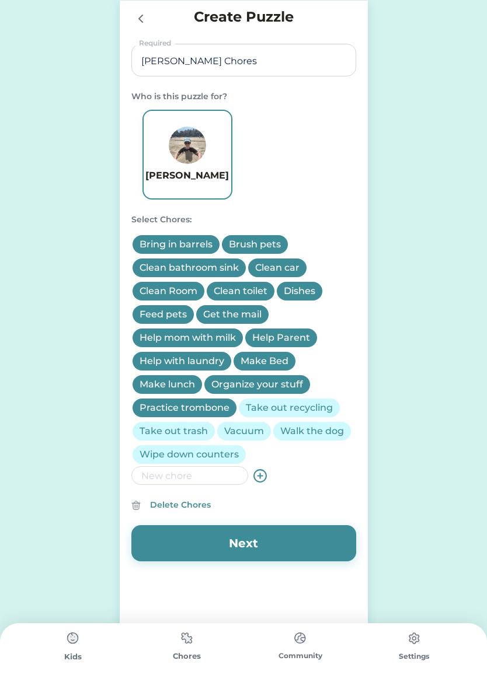
click at [278, 405] on div "Take out recycling" at bounding box center [289, 408] width 87 height 14
drag, startPoint x: 311, startPoint y: 428, endPoint x: 293, endPoint y: 433, distance: 18.1
click at [311, 428] on div "Walk the dog" at bounding box center [312, 431] width 64 height 14
drag, startPoint x: 240, startPoint y: 429, endPoint x: 222, endPoint y: 430, distance: 18.1
click at [240, 429] on div "Vacuum" at bounding box center [244, 431] width 40 height 14
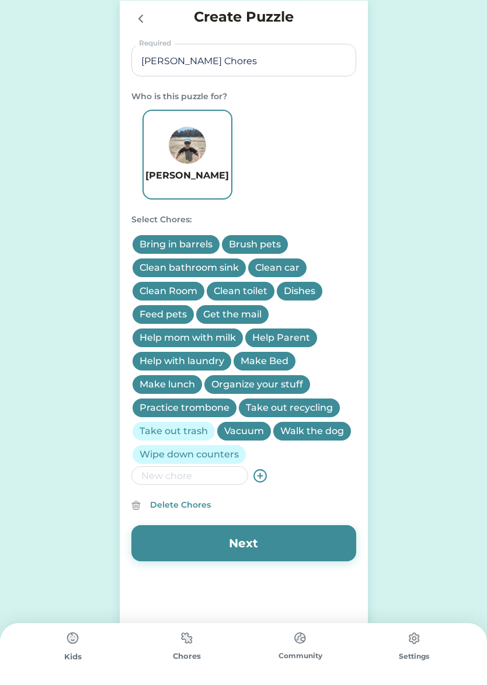
click at [182, 428] on div "Take out trash" at bounding box center [173, 431] width 68 height 14
drag, startPoint x: 188, startPoint y: 459, endPoint x: 195, endPoint y: 456, distance: 7.0
click at [188, 459] on div "Wipe down counters" at bounding box center [188, 454] width 99 height 14
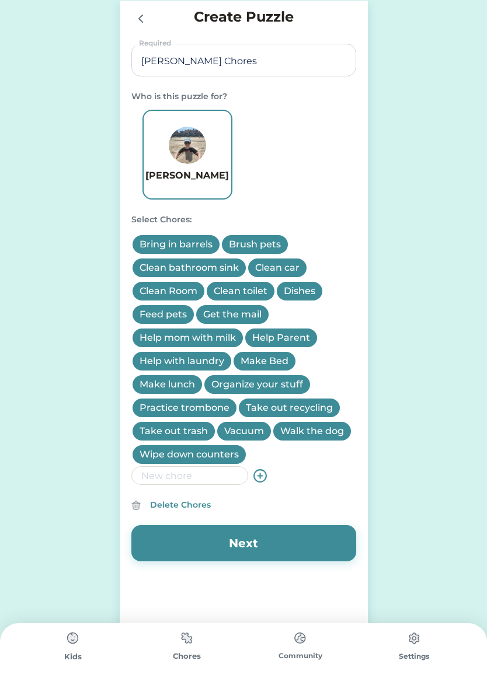
click at [282, 545] on button "Next" at bounding box center [243, 543] width 225 height 36
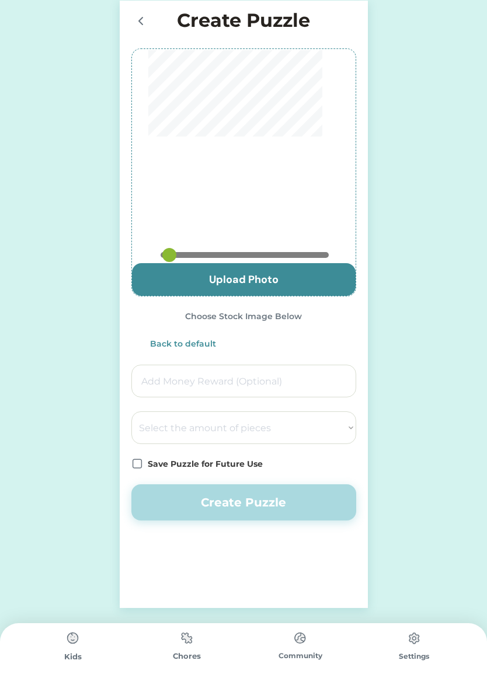
select select ""PLACEHOLDER_1427118222253""
type input "0.825"
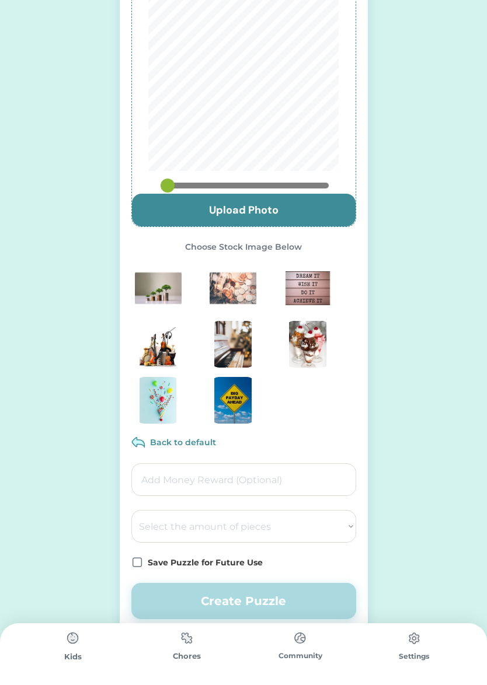
scroll to position [69, 0]
click at [265, 482] on input "input" at bounding box center [243, 480] width 225 height 33
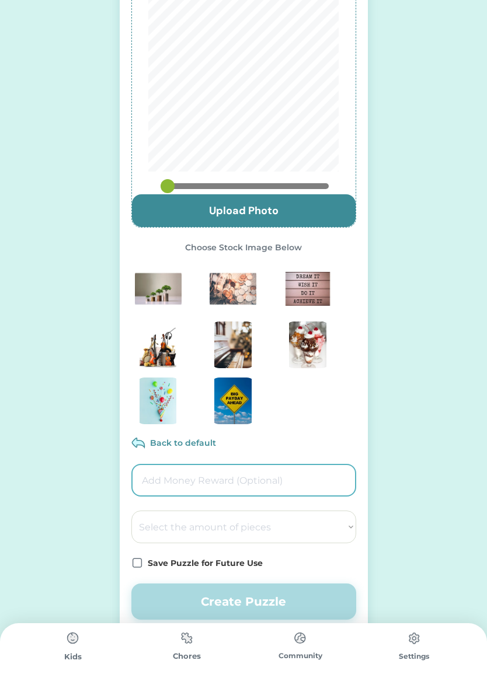
type input "5.00"
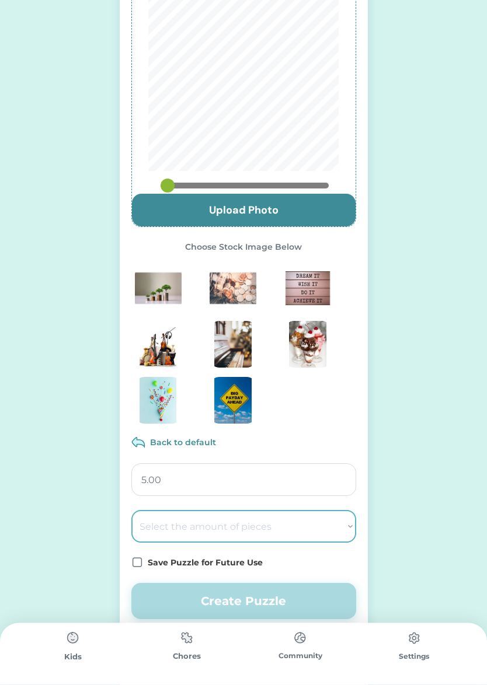
select select ""1348695171700984260__LOOKUP__1686212359594x701286700541652400""
drag, startPoint x: 343, startPoint y: 526, endPoint x: 373, endPoint y: 267, distance: 260.2
click at [373, 267] on div "Request Money Select Account Request Money Enter Child Mode Select Child [PERSO…" at bounding box center [243, 319] width 487 height 776
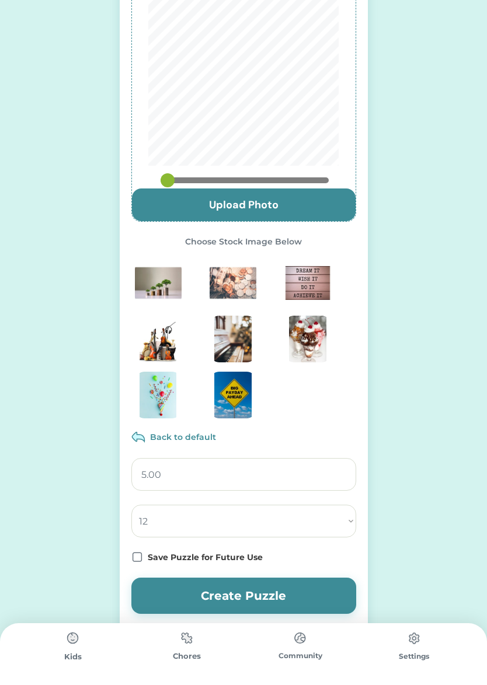
scroll to position [91, 0]
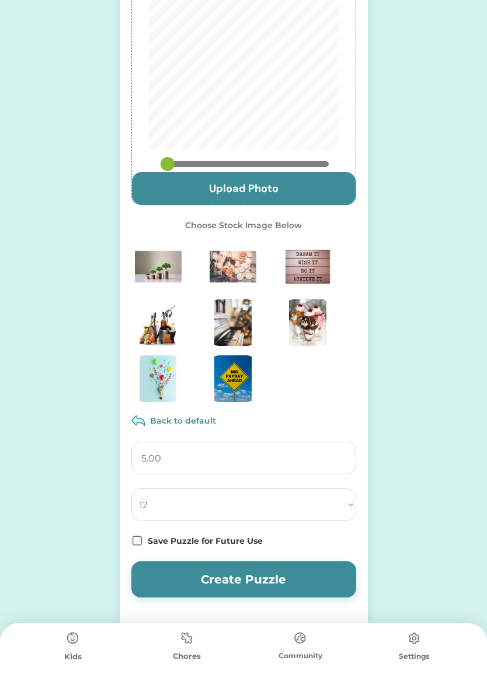
click at [138, 541] on icon at bounding box center [137, 541] width 12 height 12
click at [239, 580] on button "Create Puzzle" at bounding box center [243, 579] width 225 height 36
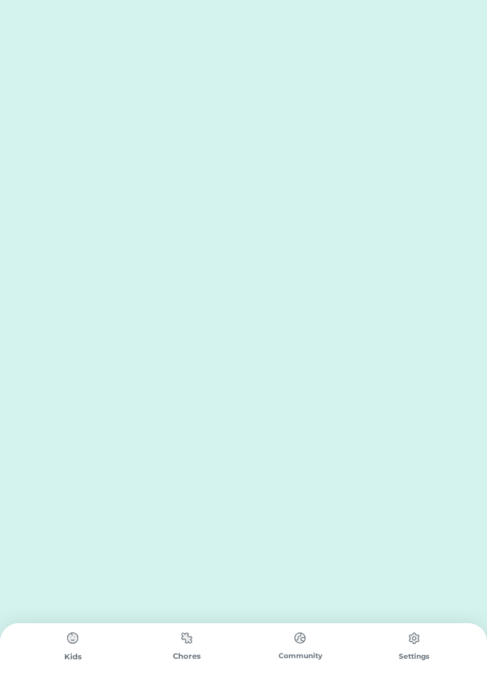
scroll to position [0, 0]
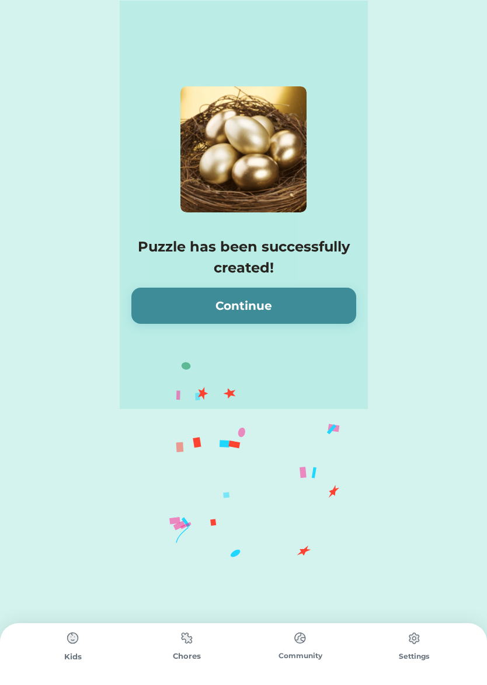
click at [307, 303] on button "Continue" at bounding box center [243, 306] width 225 height 36
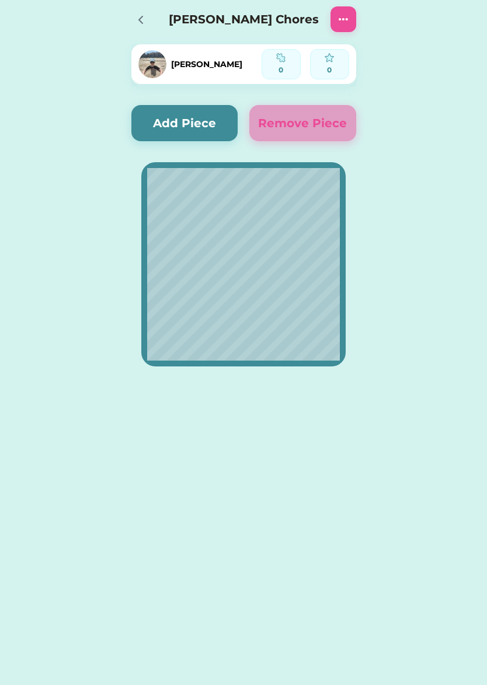
click at [138, 17] on icon at bounding box center [141, 20] width 14 height 14
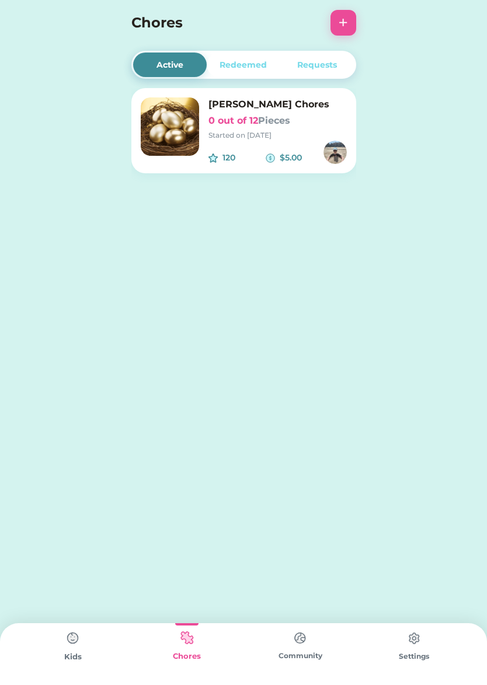
click at [79, 644] on img at bounding box center [72, 638] width 23 height 23
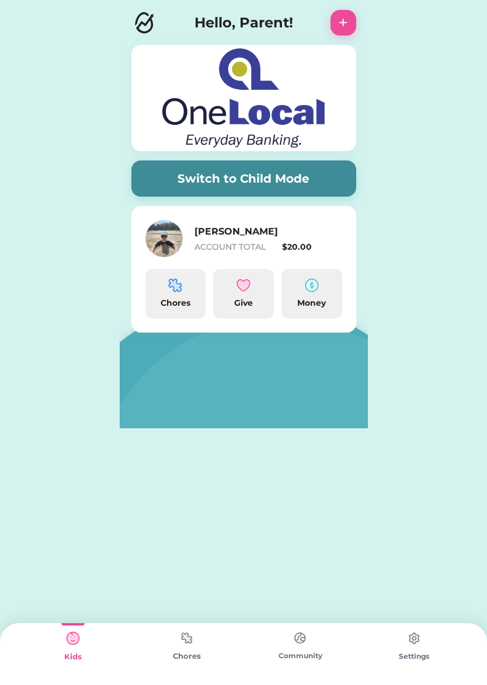
click at [253, 183] on button "Switch to Child Mode" at bounding box center [243, 178] width 225 height 36
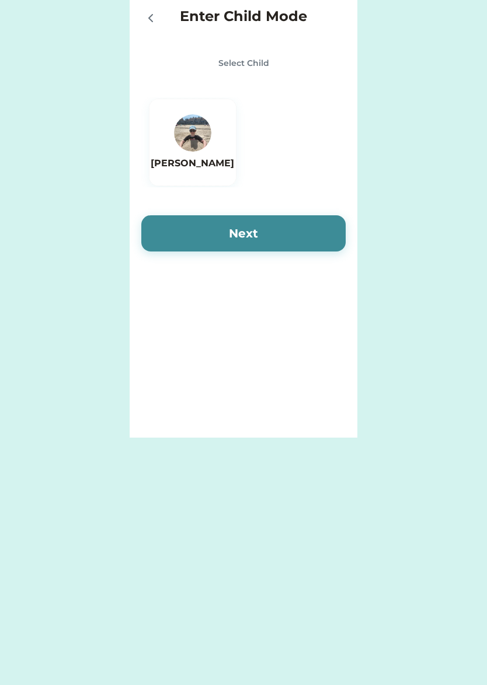
click at [210, 135] on img at bounding box center [192, 132] width 37 height 37
drag, startPoint x: 222, startPoint y: 226, endPoint x: 208, endPoint y: 242, distance: 21.1
click at [221, 226] on button "Next" at bounding box center [243, 233] width 204 height 36
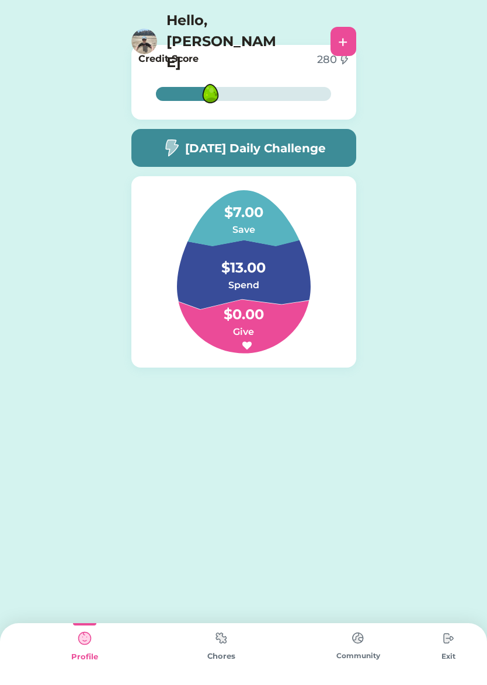
click at [226, 639] on img at bounding box center [220, 638] width 23 height 23
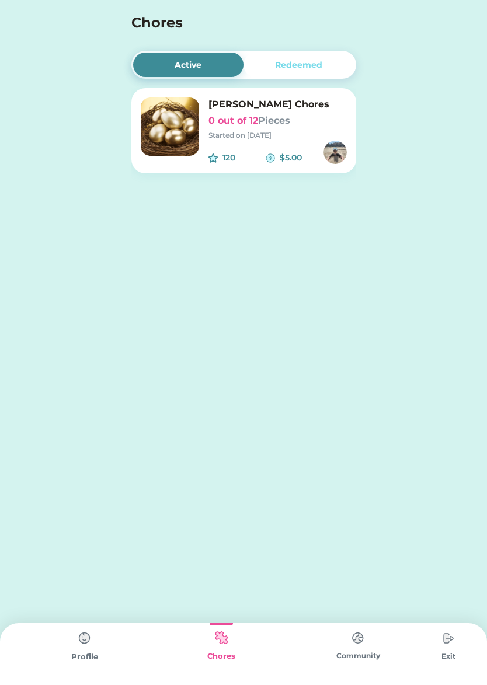
click at [228, 148] on div "120 $5.00" at bounding box center [277, 152] width 138 height 23
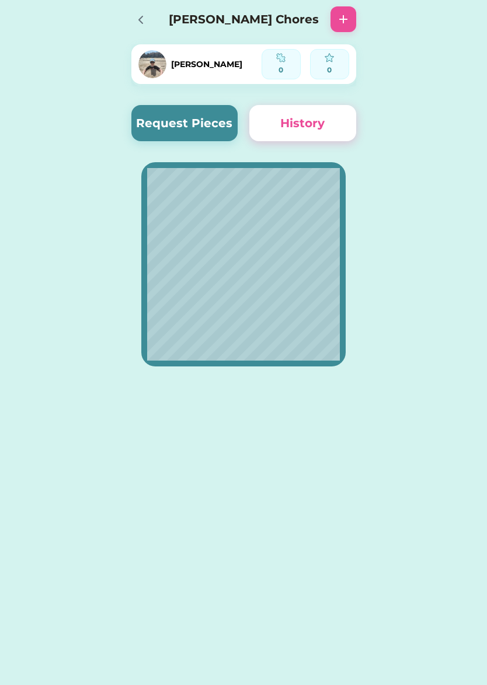
click at [180, 122] on button "Request Pieces" at bounding box center [184, 123] width 107 height 36
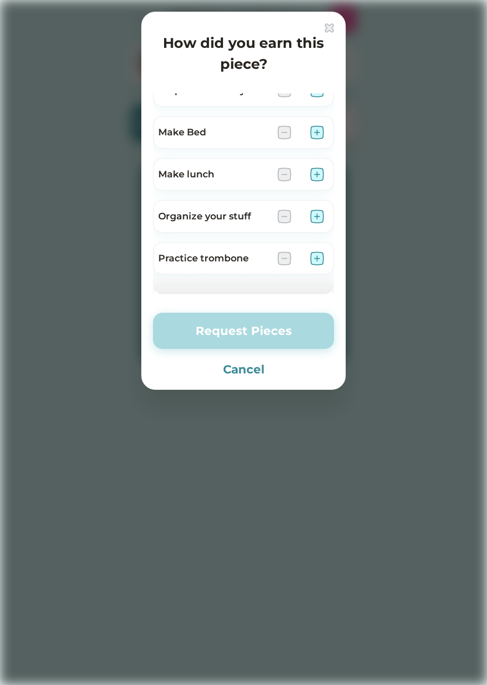
scroll to position [482, 0]
click at [316, 259] on img at bounding box center [317, 258] width 14 height 14
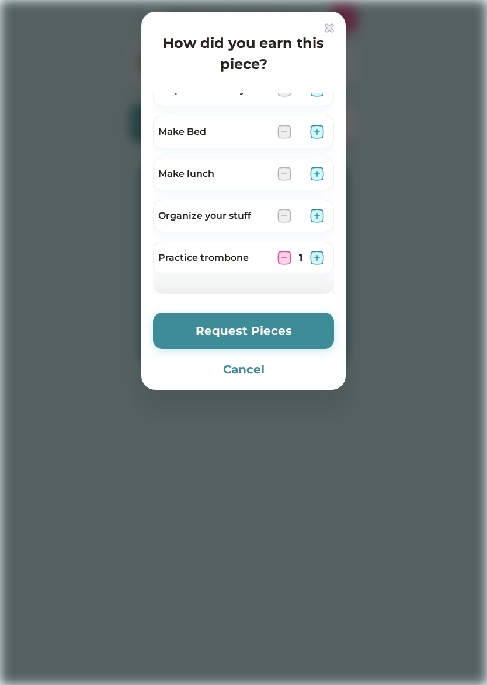
click at [287, 331] on button "Request Pieces" at bounding box center [243, 331] width 181 height 36
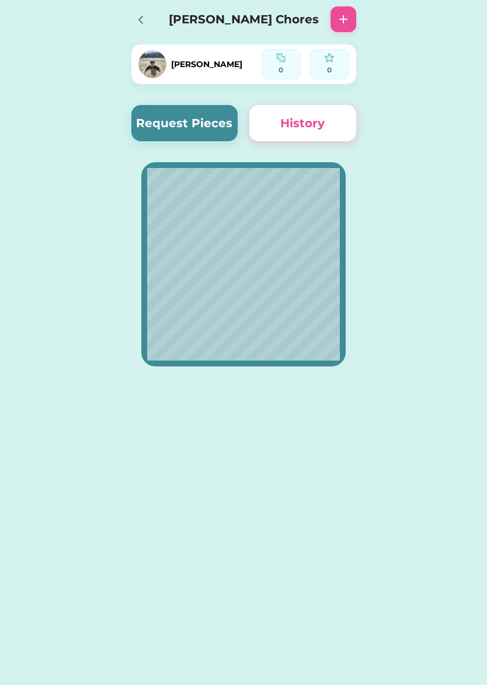
click at [139, 20] on icon at bounding box center [141, 20] width 14 height 14
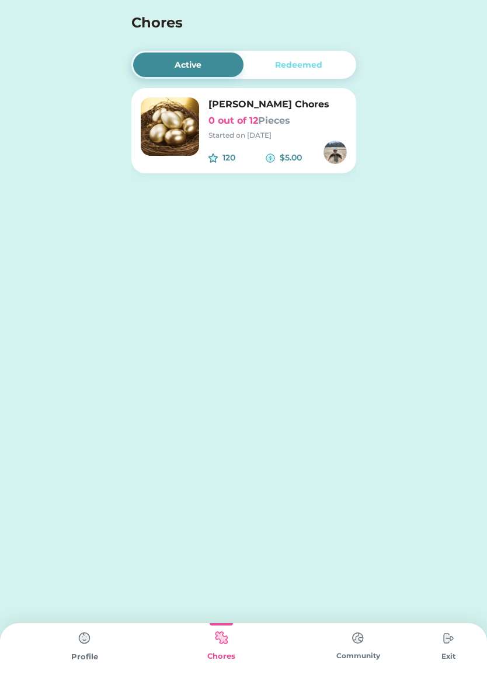
click at [283, 60] on div "Redeemed" at bounding box center [298, 65] width 47 height 12
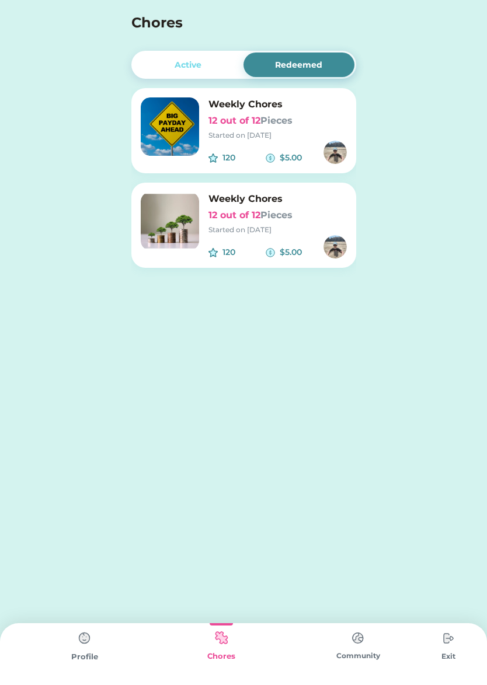
click at [358, 639] on img at bounding box center [357, 638] width 23 height 23
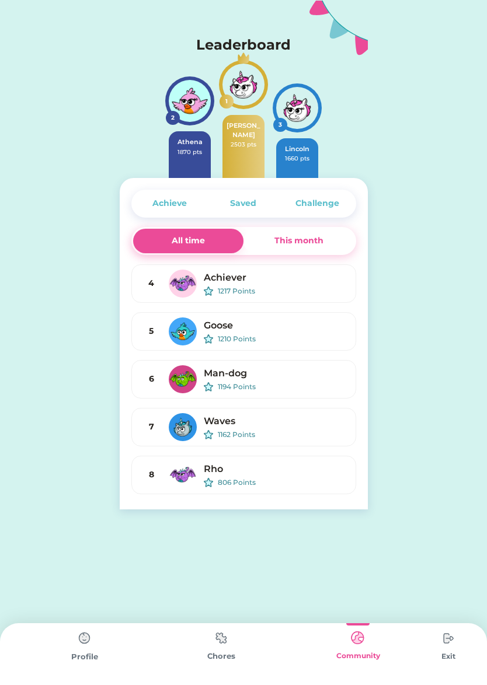
click at [316, 235] on div "This month" at bounding box center [298, 241] width 49 height 12
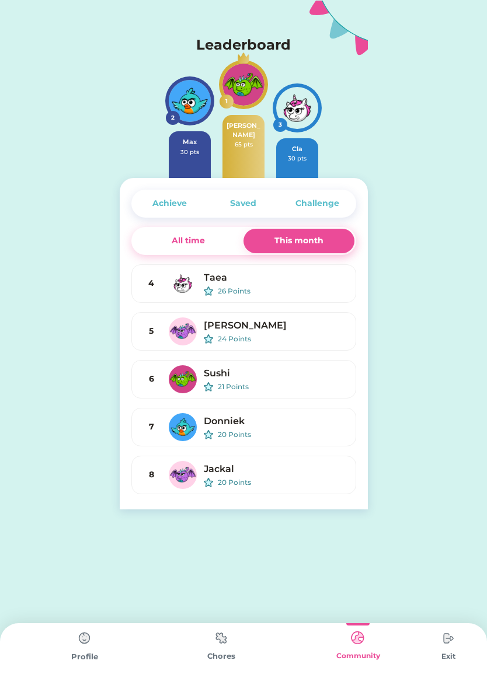
drag, startPoint x: 390, startPoint y: 12, endPoint x: 400, endPoint y: 102, distance: 90.3
click at [400, 102] on div "Request Money Select Account Request Money Enter Child Mode Select Child [PERSO…" at bounding box center [243, 254] width 487 height 509
click at [236, 204] on div "Saved" at bounding box center [243, 203] width 26 height 12
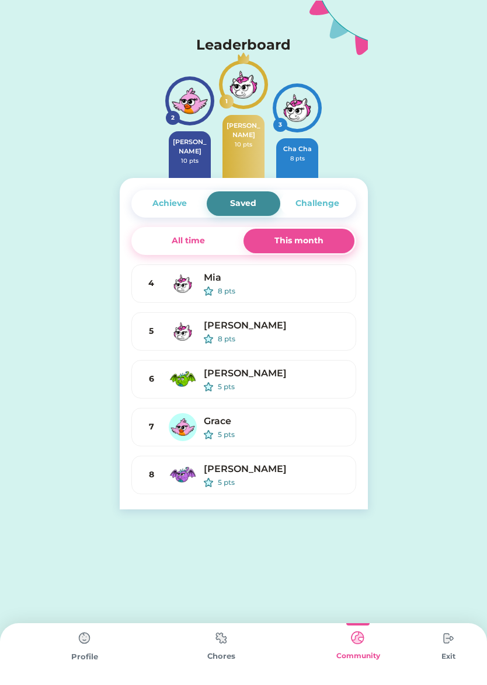
click at [327, 200] on div "Challenge" at bounding box center [317, 203] width 44 height 12
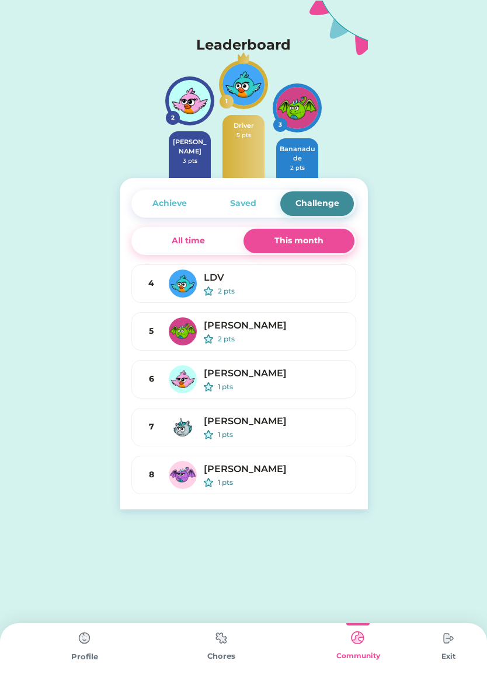
click at [194, 209] on div "Achieve" at bounding box center [170, 203] width 74 height 25
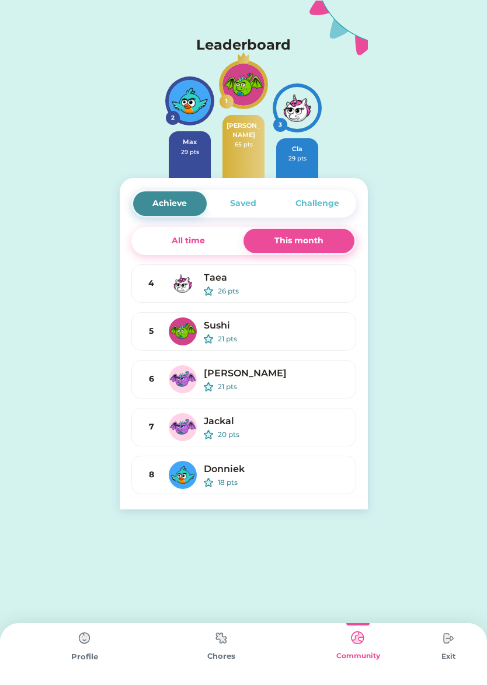
click at [251, 201] on div "Saved" at bounding box center [243, 203] width 26 height 12
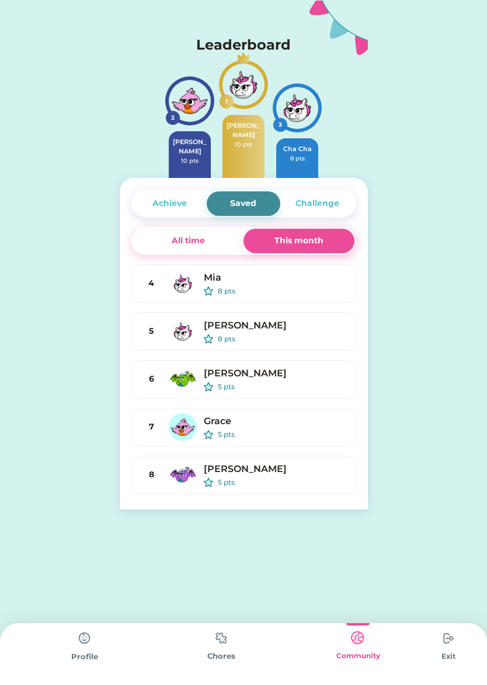
click at [201, 244] on div "All time" at bounding box center [188, 241] width 33 height 12
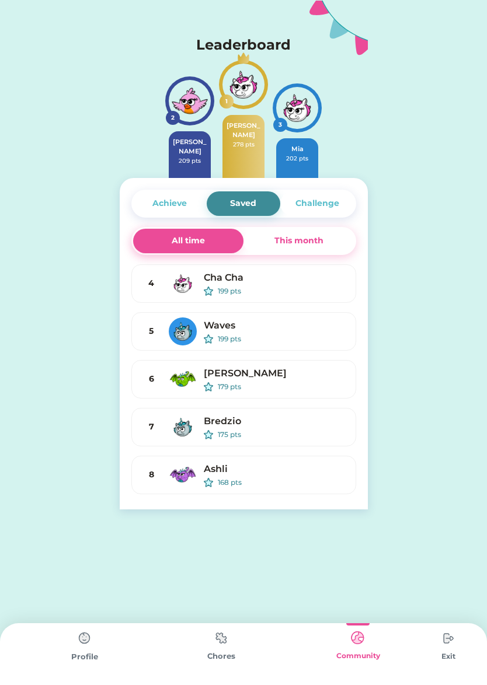
click at [181, 200] on div "Achieve" at bounding box center [169, 203] width 34 height 12
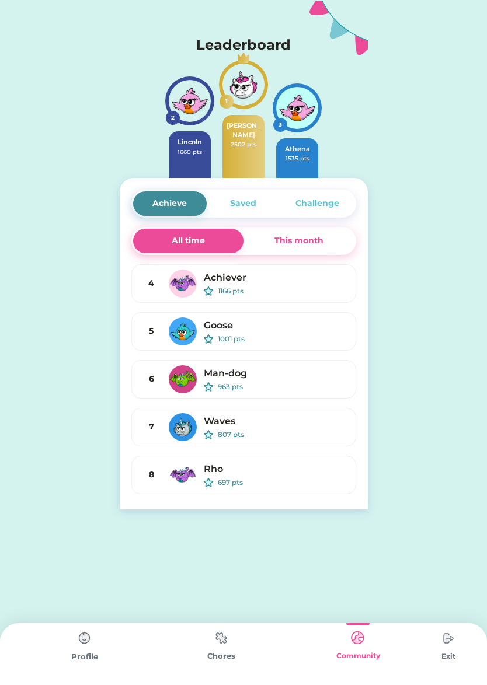
click at [289, 235] on div "This month" at bounding box center [298, 241] width 49 height 12
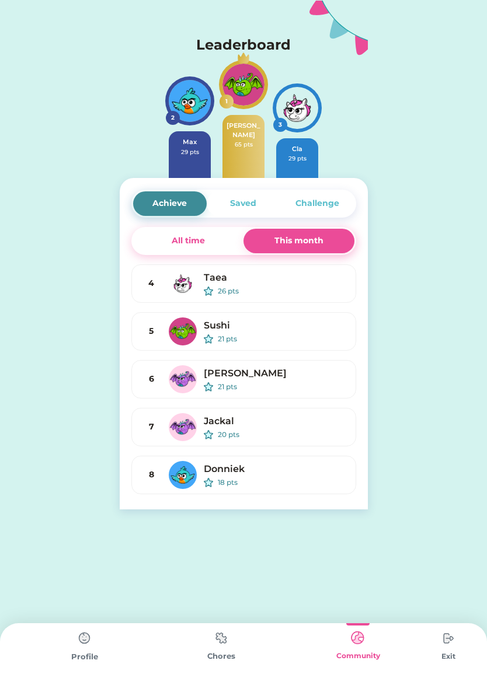
click at [241, 202] on div "Saved" at bounding box center [243, 203] width 26 height 12
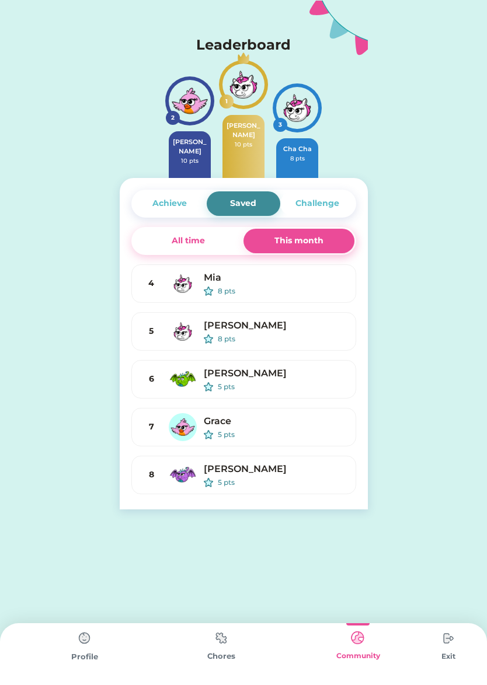
click at [180, 202] on div "Achieve" at bounding box center [169, 203] width 34 height 12
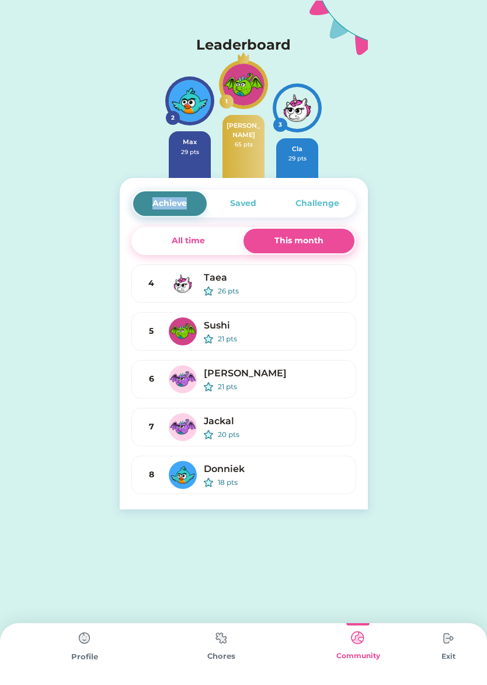
click at [180, 202] on div "Achieve" at bounding box center [169, 203] width 34 height 12
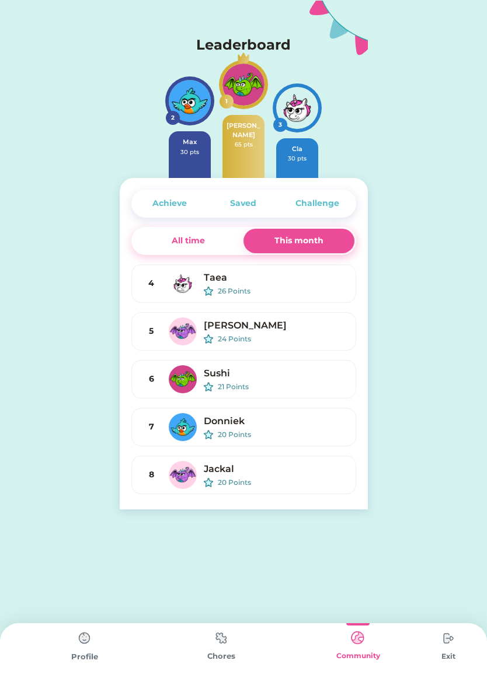
click at [408, 201] on div "Request Money Select Account Request Money Enter Child Mode Select Child [PERSO…" at bounding box center [243, 254] width 487 height 509
click at [165, 197] on div "Achieve" at bounding box center [169, 203] width 34 height 12
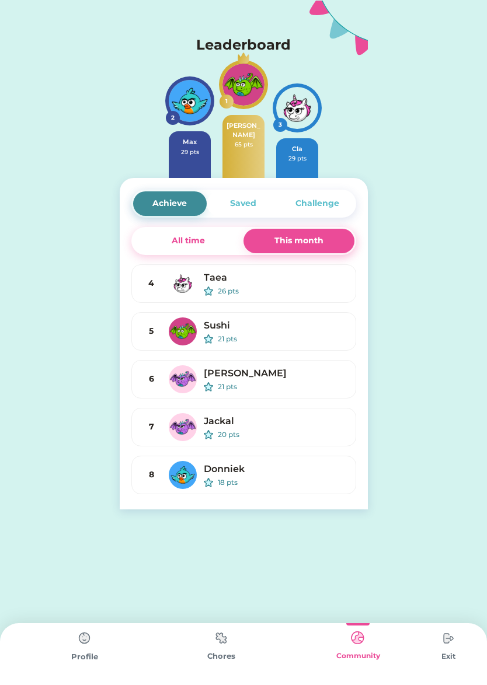
click at [167, 199] on div "Achieve" at bounding box center [169, 203] width 34 height 12
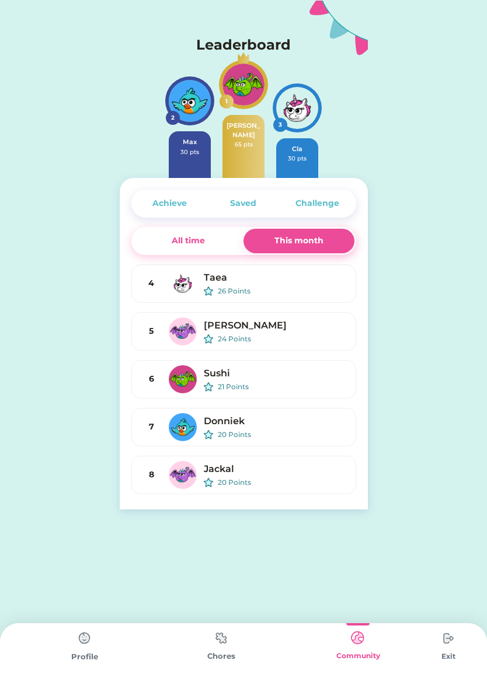
click at [242, 203] on div "Saved" at bounding box center [243, 203] width 26 height 12
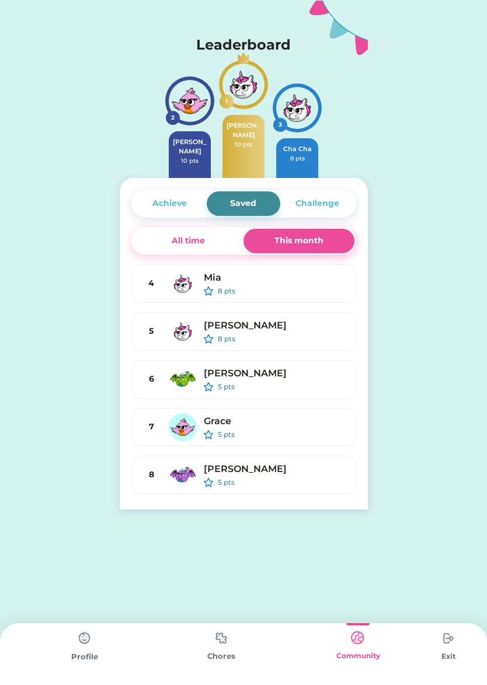
click at [241, 201] on div "Saved" at bounding box center [243, 203] width 26 height 12
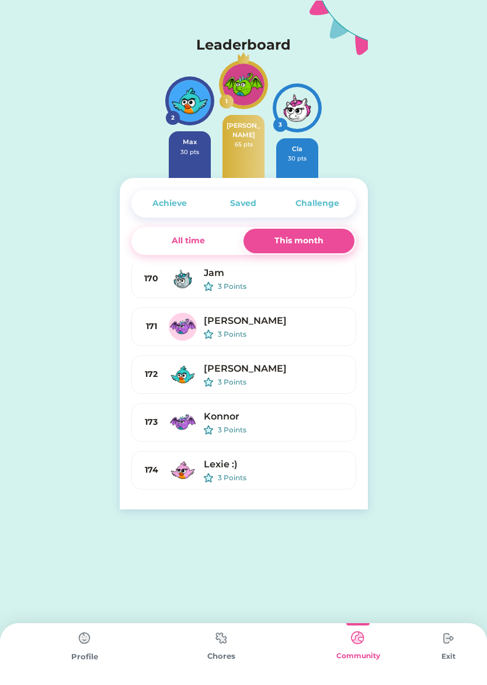
scroll to position [7826, 0]
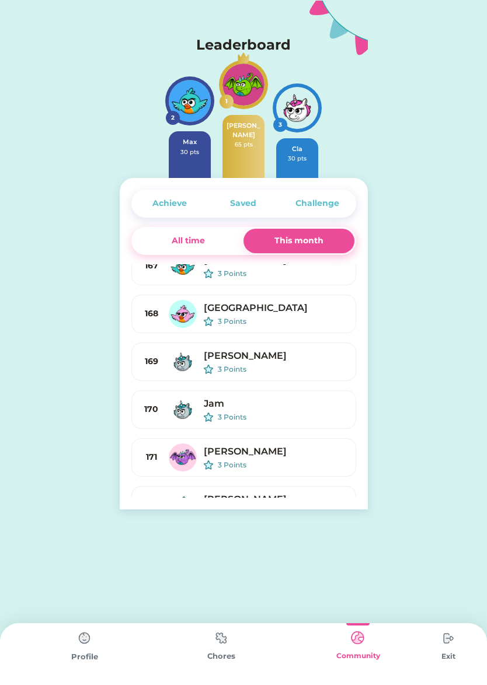
click at [82, 632] on img at bounding box center [84, 638] width 23 height 23
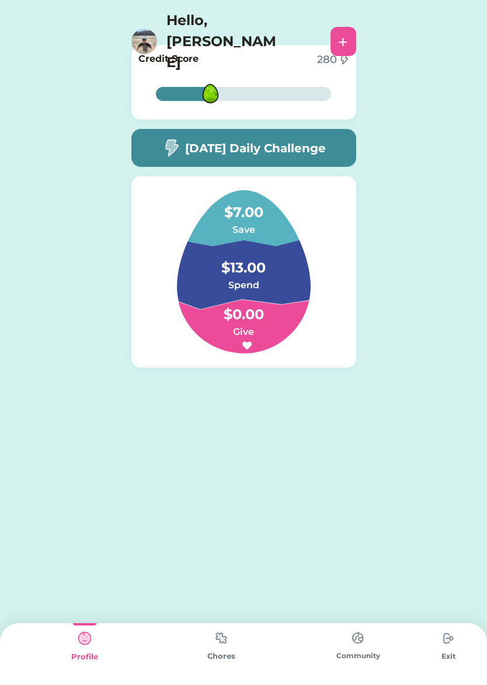
click at [220, 632] on img at bounding box center [220, 638] width 23 height 23
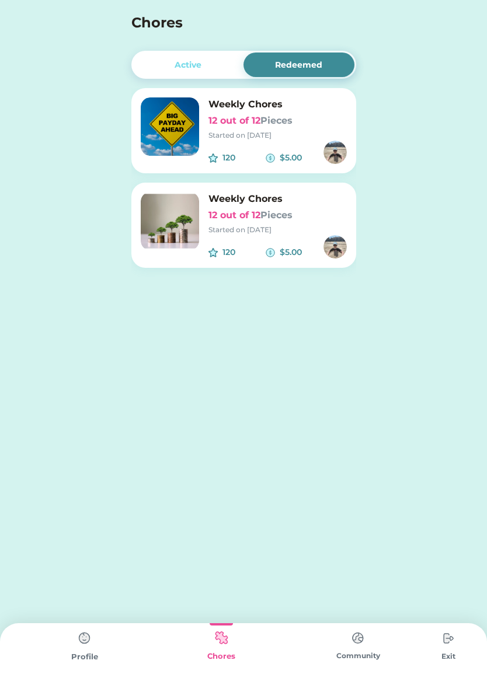
drag, startPoint x: 220, startPoint y: 632, endPoint x: 219, endPoint y: 641, distance: 8.2
click at [219, 648] on img at bounding box center [220, 638] width 23 height 23
click at [225, 635] on img at bounding box center [220, 638] width 23 height 23
drag, startPoint x: 219, startPoint y: 641, endPoint x: 226, endPoint y: 653, distance: 14.9
click at [219, 641] on img at bounding box center [220, 638] width 23 height 23
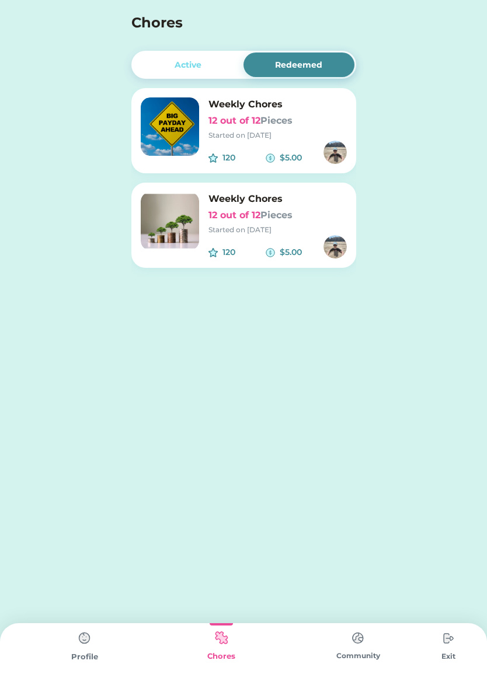
click at [226, 653] on div "Chores" at bounding box center [221, 656] width 137 height 12
click at [222, 638] on img at bounding box center [220, 638] width 23 height 23
drag, startPoint x: 347, startPoint y: 26, endPoint x: 218, endPoint y: 643, distance: 629.9
click at [347, 26] on div "Chores +" at bounding box center [244, 23] width 248 height 26
click at [398, 226] on div "Request Money Select Account Request Money Enter Child Mode Select Child [PERSO…" at bounding box center [243, 173] width 487 height 347
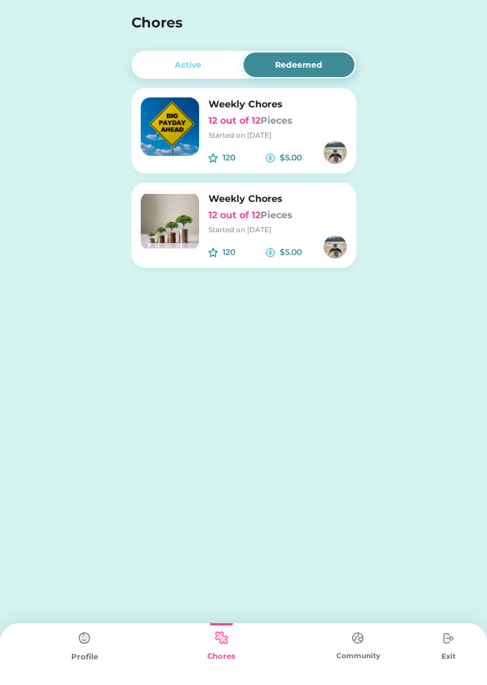
click at [212, 643] on img at bounding box center [220, 638] width 23 height 23
click at [218, 643] on img at bounding box center [220, 638] width 23 height 23
drag, startPoint x: 221, startPoint y: 642, endPoint x: 358, endPoint y: 637, distance: 136.6
click at [221, 642] on img at bounding box center [220, 638] width 23 height 23
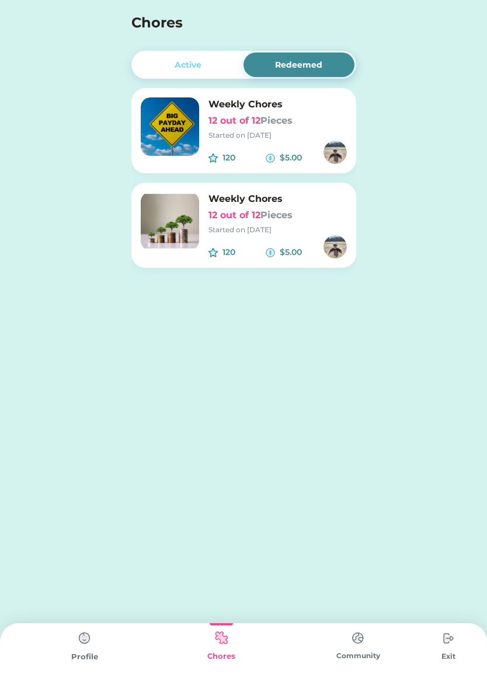
click at [221, 642] on img at bounding box center [220, 638] width 23 height 23
click at [361, 639] on img at bounding box center [357, 638] width 23 height 23
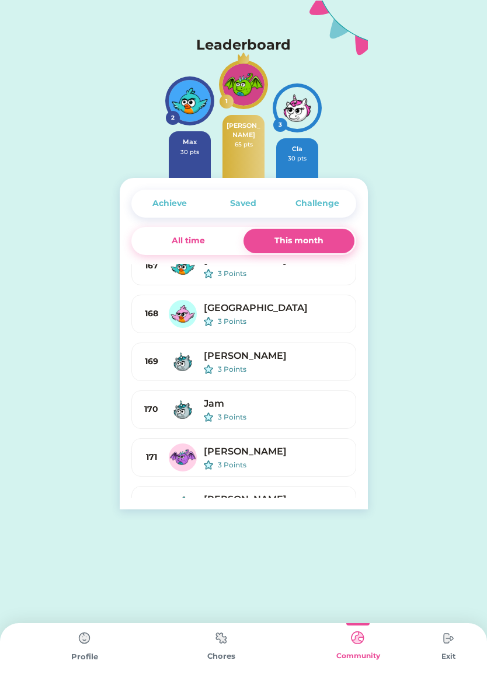
click at [358, 637] on img at bounding box center [357, 638] width 23 height 23
click at [71, 642] on body "Request Money Select Account Request Money Enter Child Mode Select Child [PERSO…" at bounding box center [243, 342] width 487 height 685
click at [222, 640] on img at bounding box center [220, 638] width 23 height 23
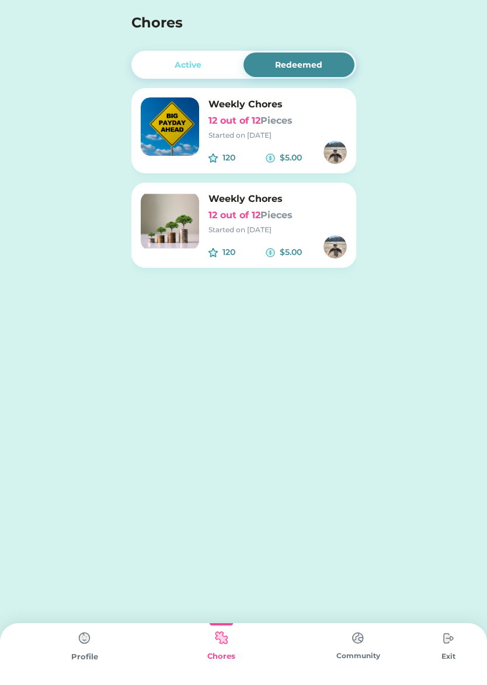
click at [223, 639] on img at bounding box center [220, 638] width 23 height 23
